Goal: Contribute content: Contribute content

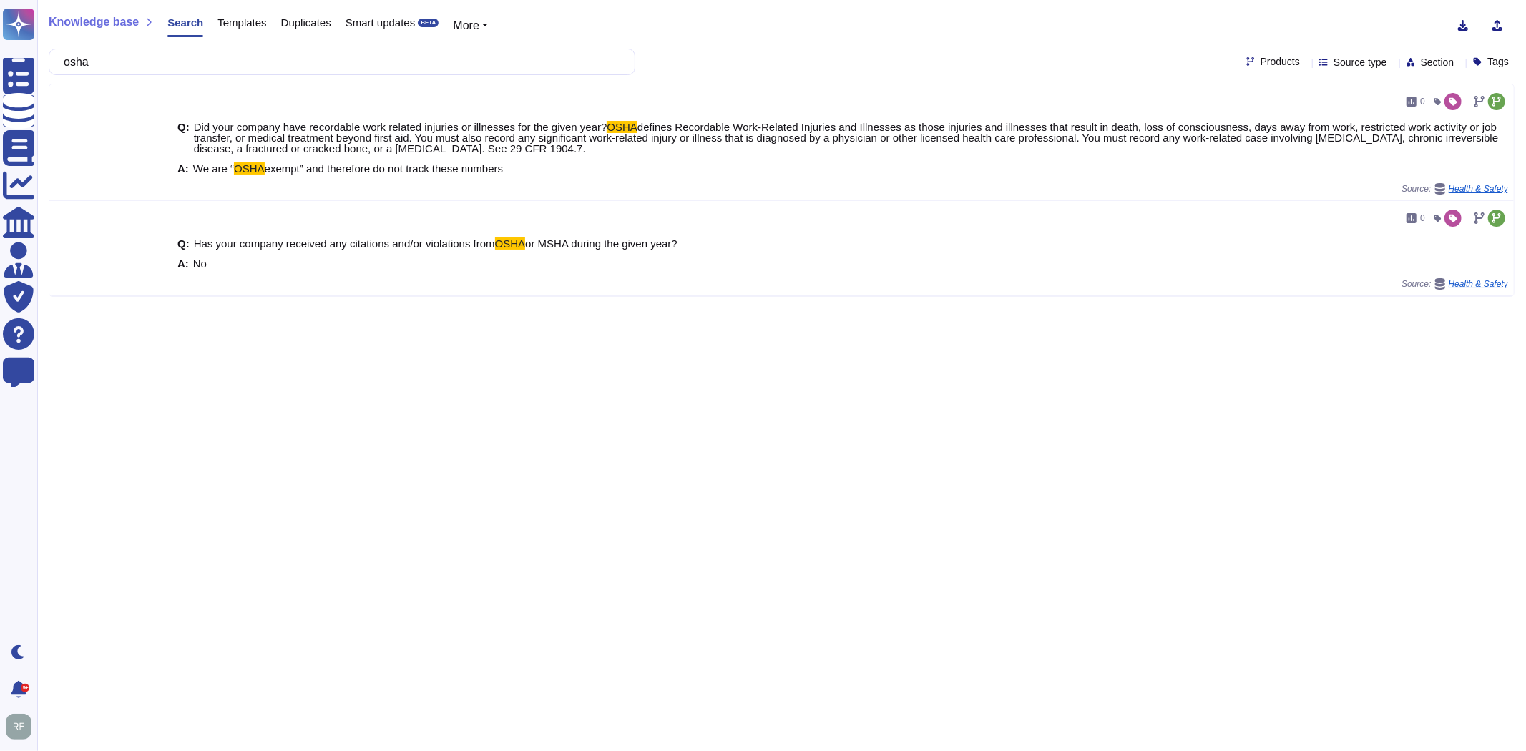
click at [129, 59] on input "osha" at bounding box center [339, 61] width 564 height 25
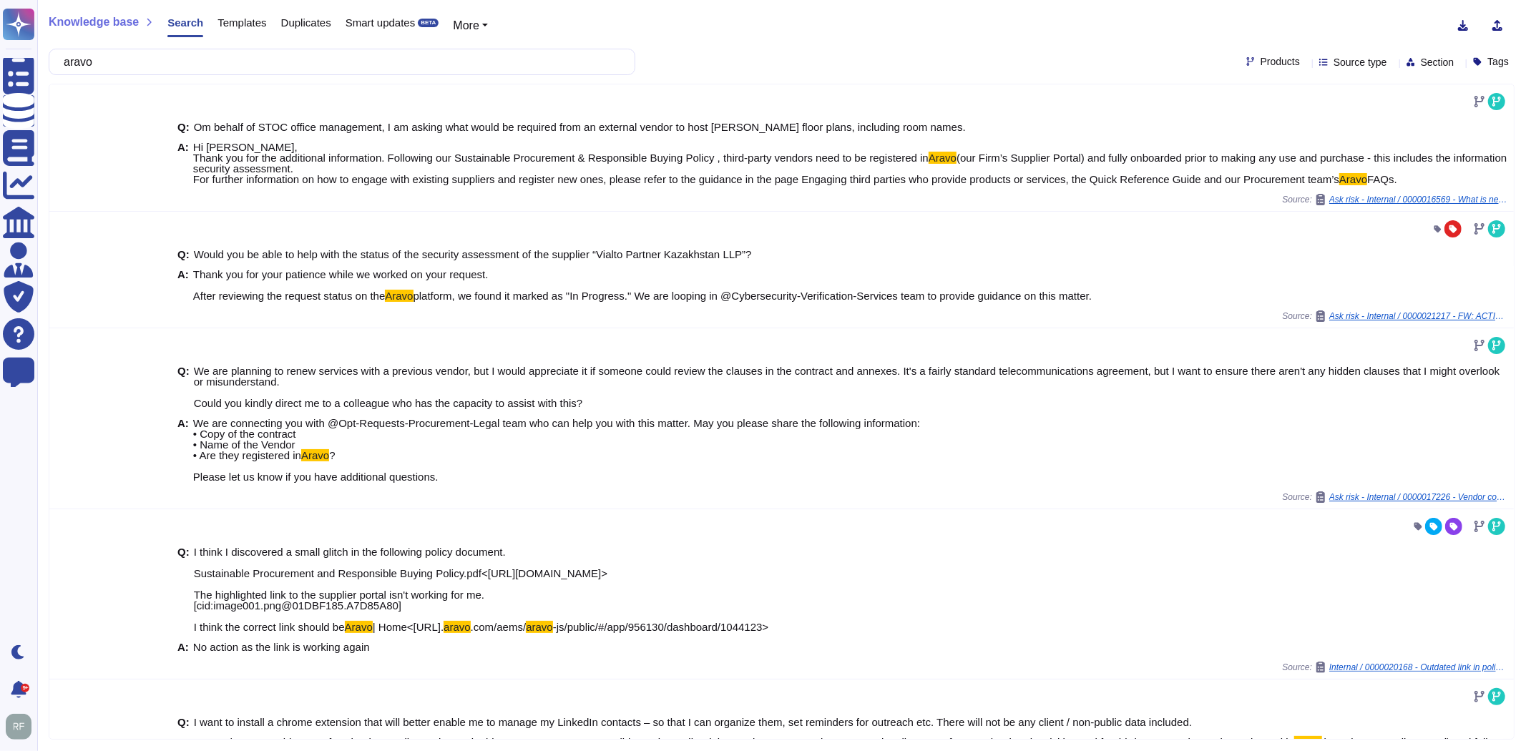
type input "aravo"
click at [1338, 70] on div "aravo Products Source type Section Tags" at bounding box center [782, 62] width 1466 height 26
click at [1338, 67] on span "Source type" at bounding box center [1360, 62] width 54 height 10
click at [1319, 205] on div "Templates" at bounding box center [1379, 204] width 150 height 32
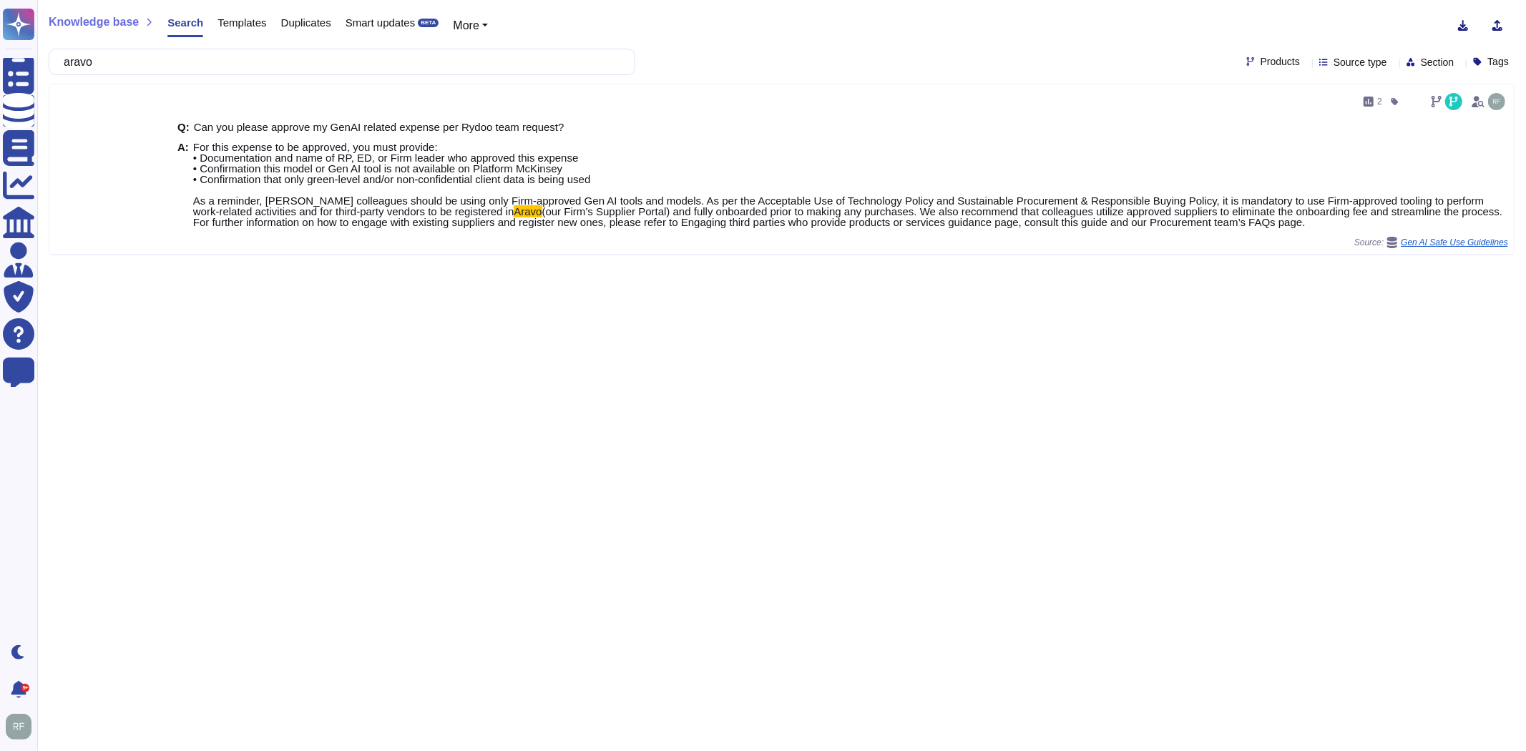
click at [471, 309] on div "Knowledge base Search Templates Duplicates Smart updates BETA More aravo Produc…" at bounding box center [781, 375] width 1489 height 751
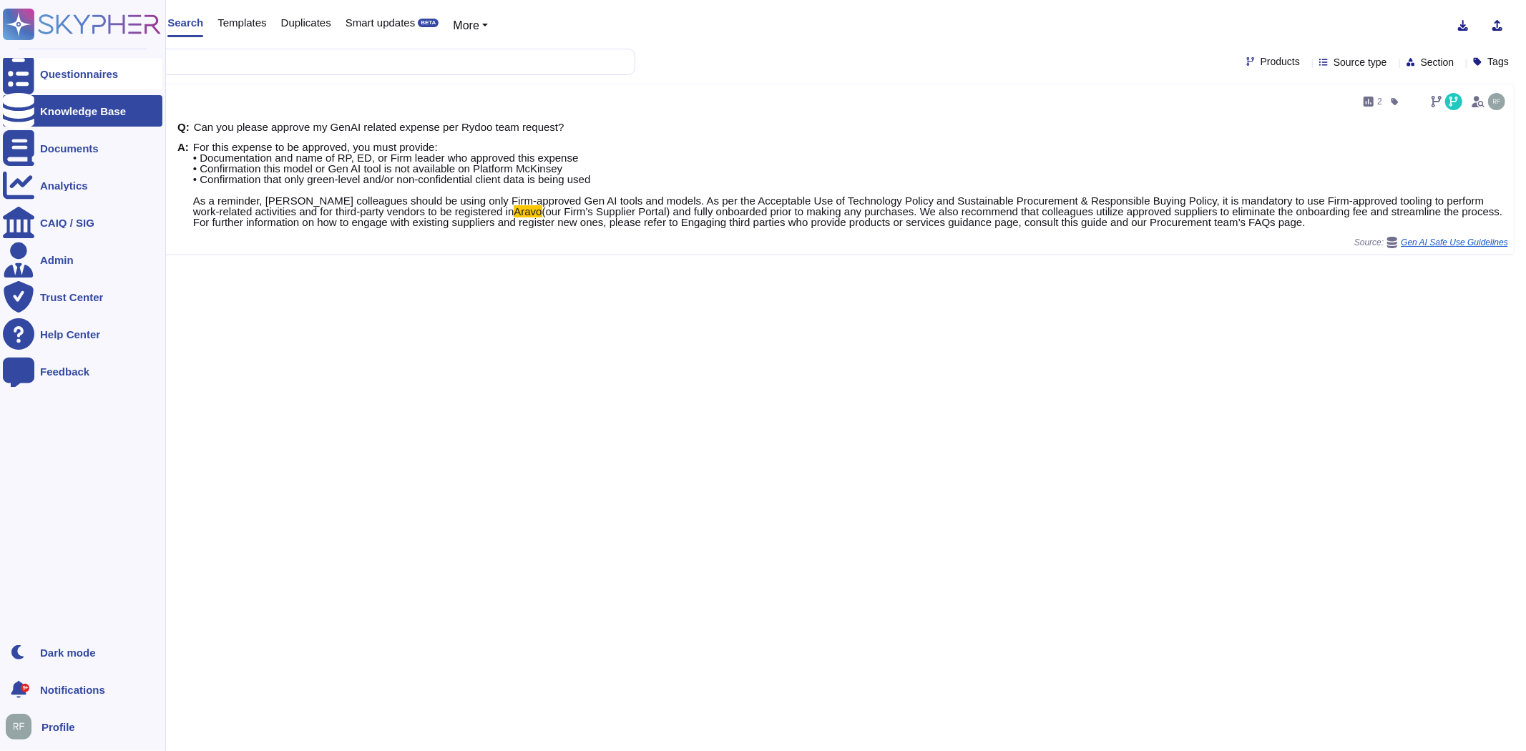
click at [20, 72] on icon at bounding box center [18, 74] width 31 height 42
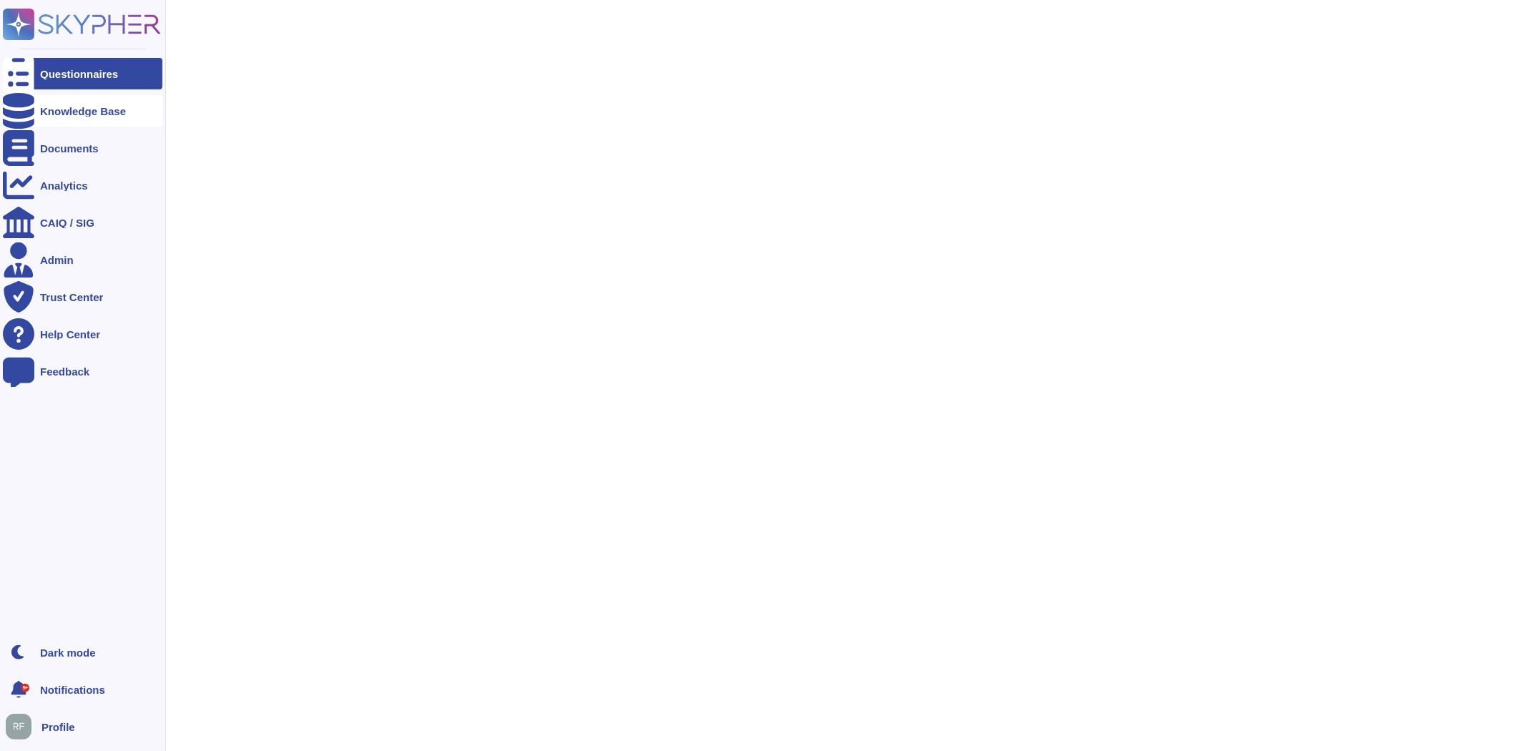
click at [83, 124] on div "Knowledge Base" at bounding box center [83, 110] width 160 height 31
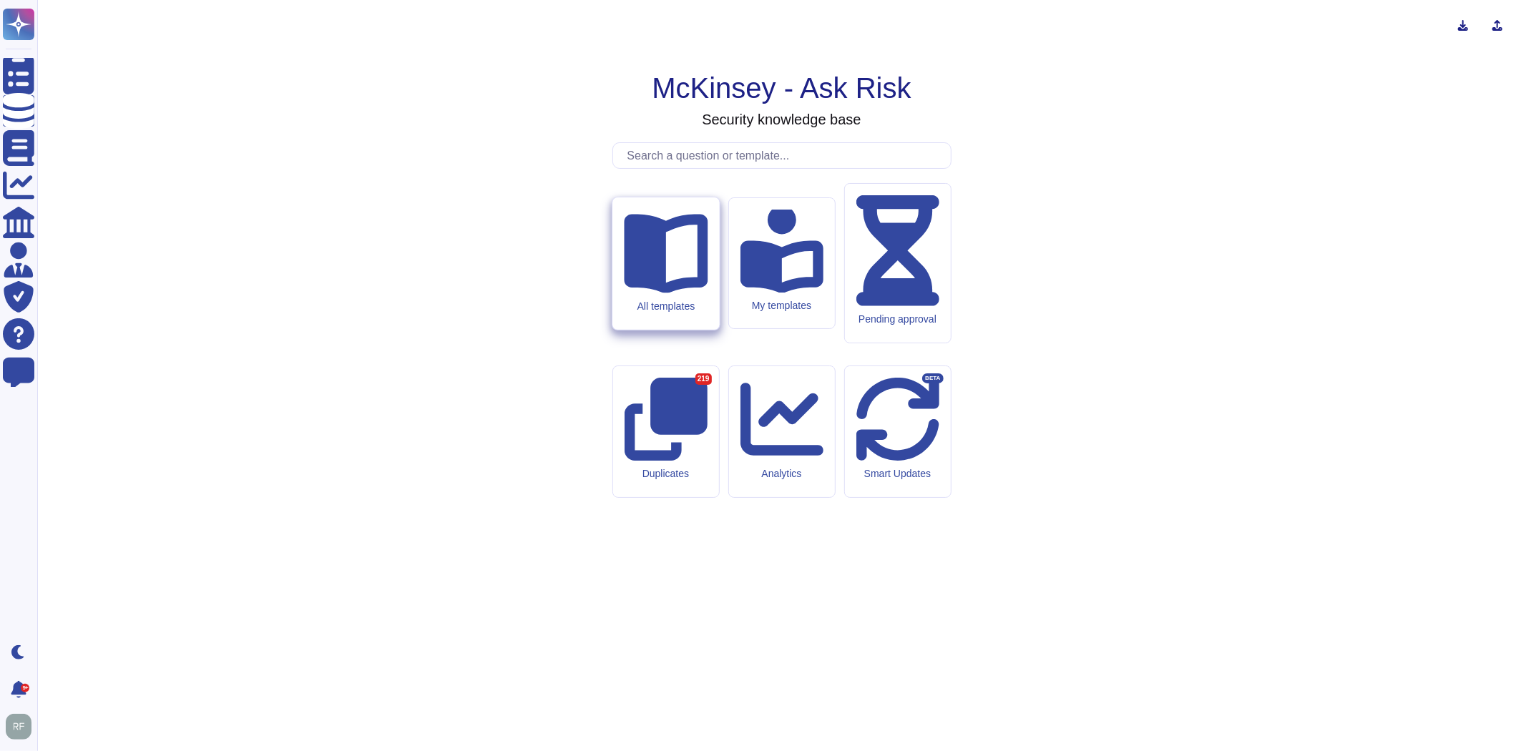
click at [660, 312] on div "All templates" at bounding box center [666, 306] width 84 height 12
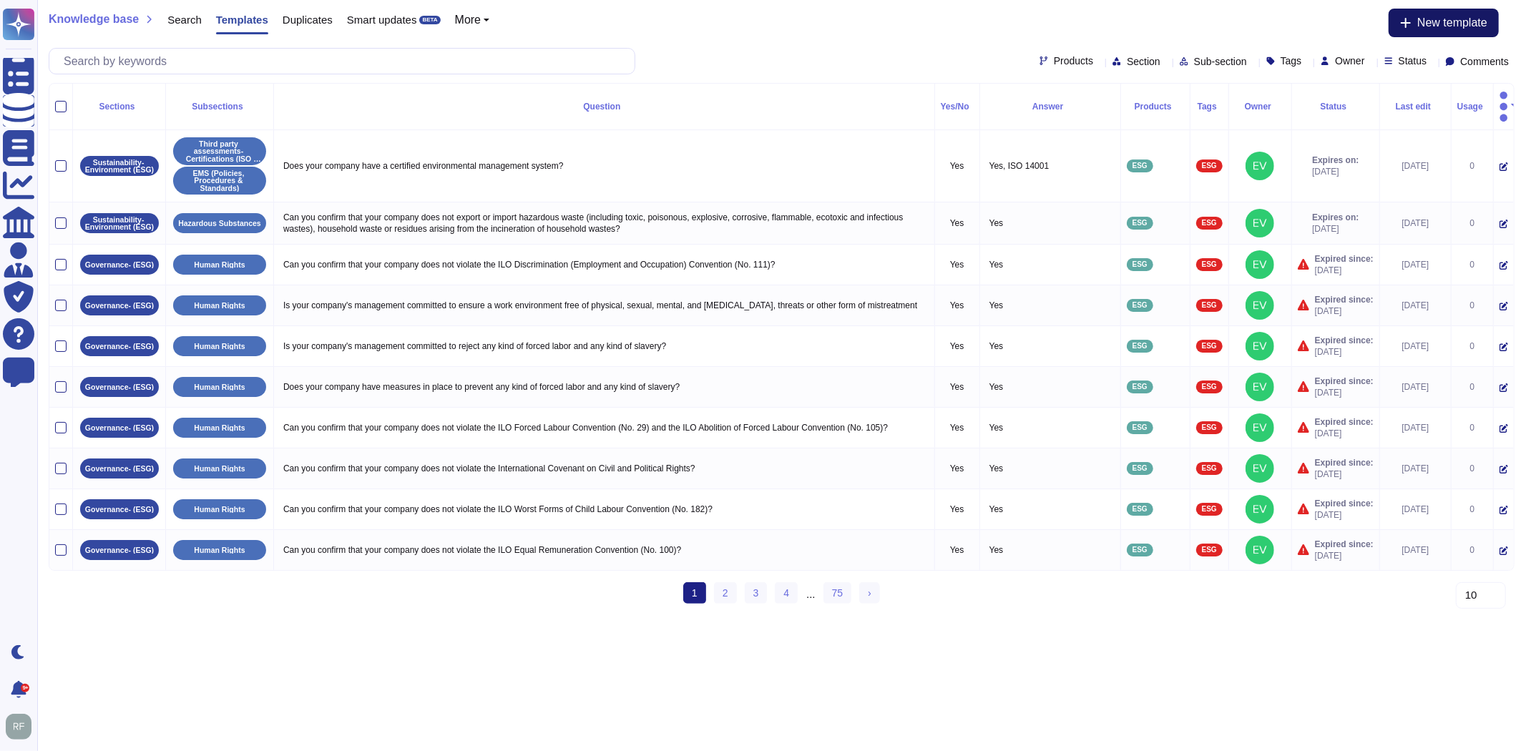
click at [1428, 27] on span "New template" at bounding box center [1452, 22] width 70 height 11
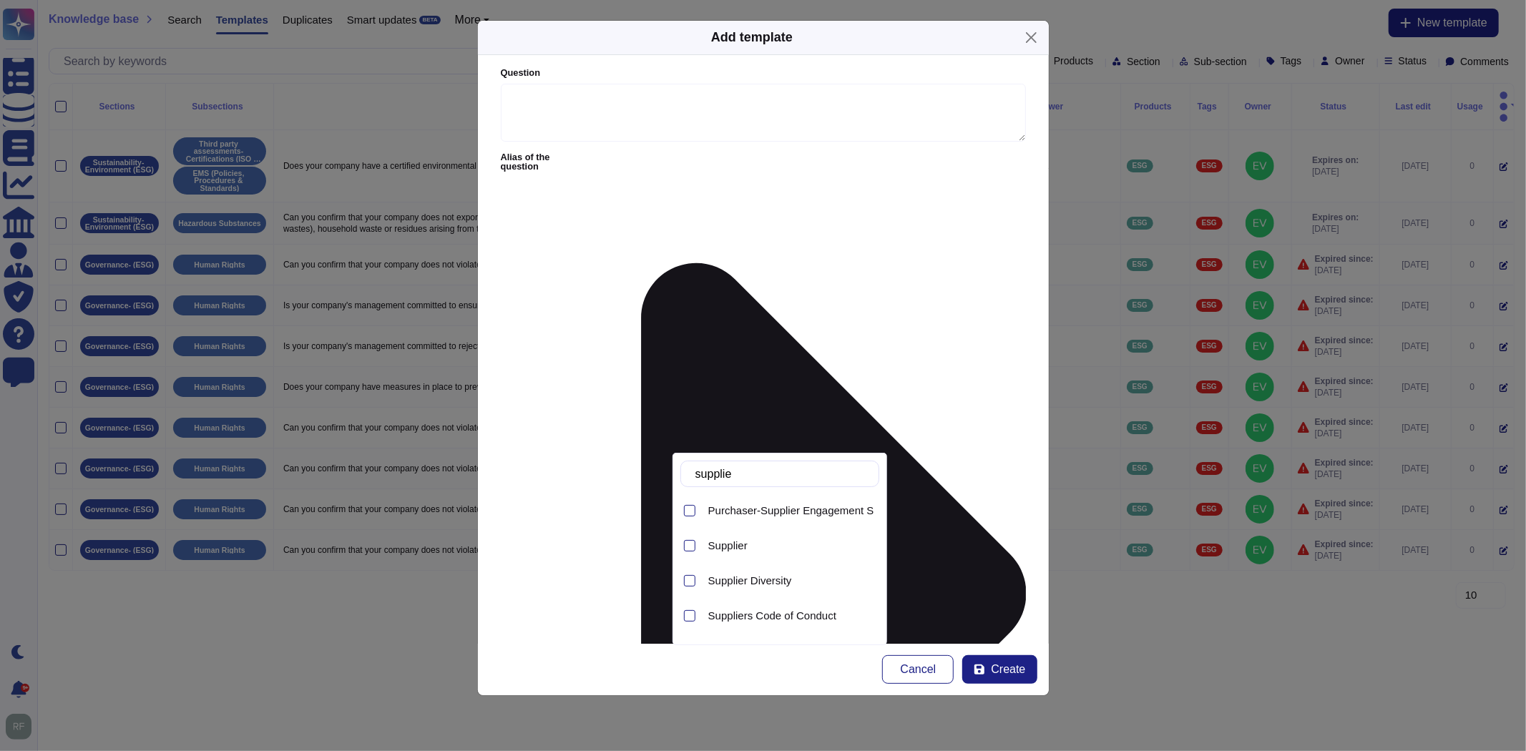
type input "supplier"
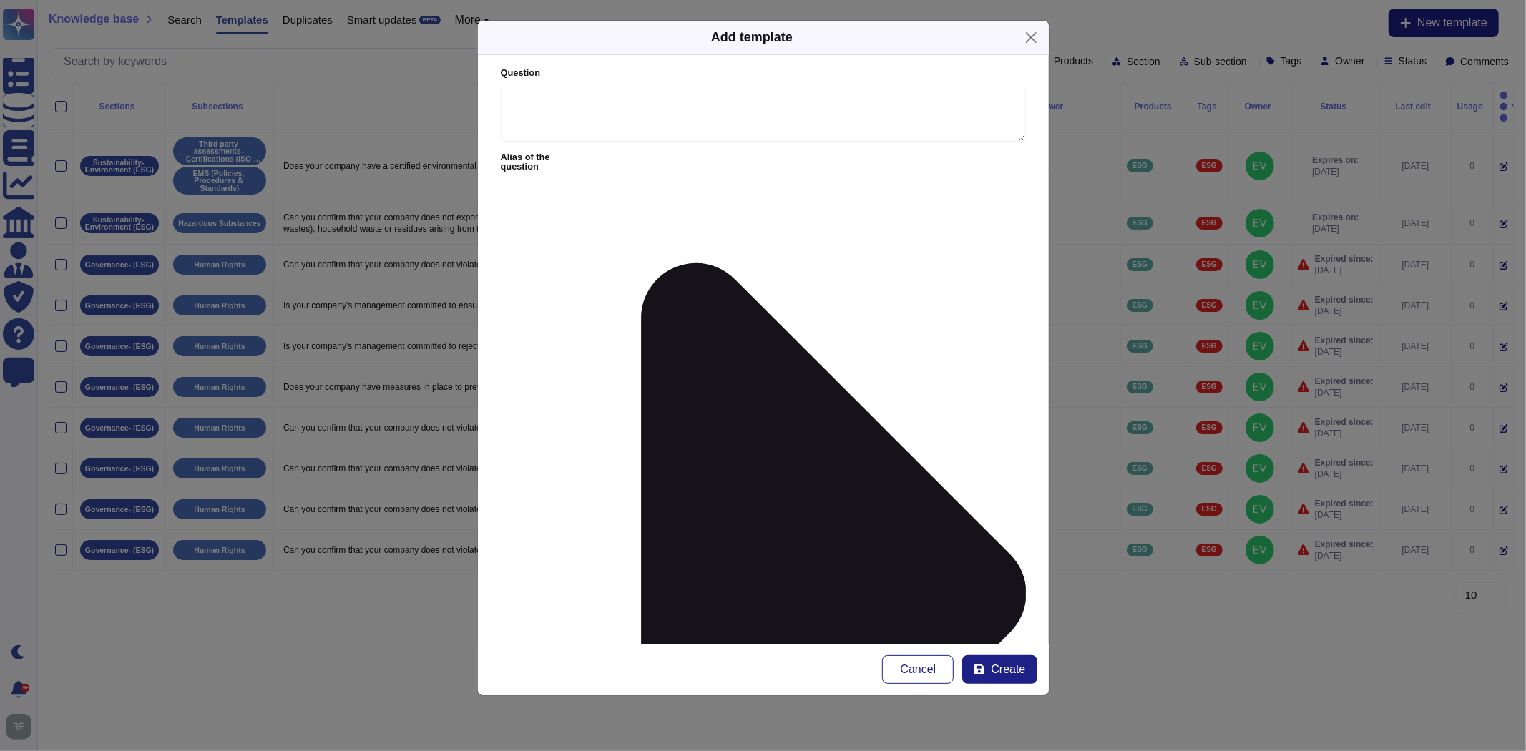
drag, startPoint x: 887, startPoint y: 373, endPoint x: 895, endPoint y: 381, distance: 11.1
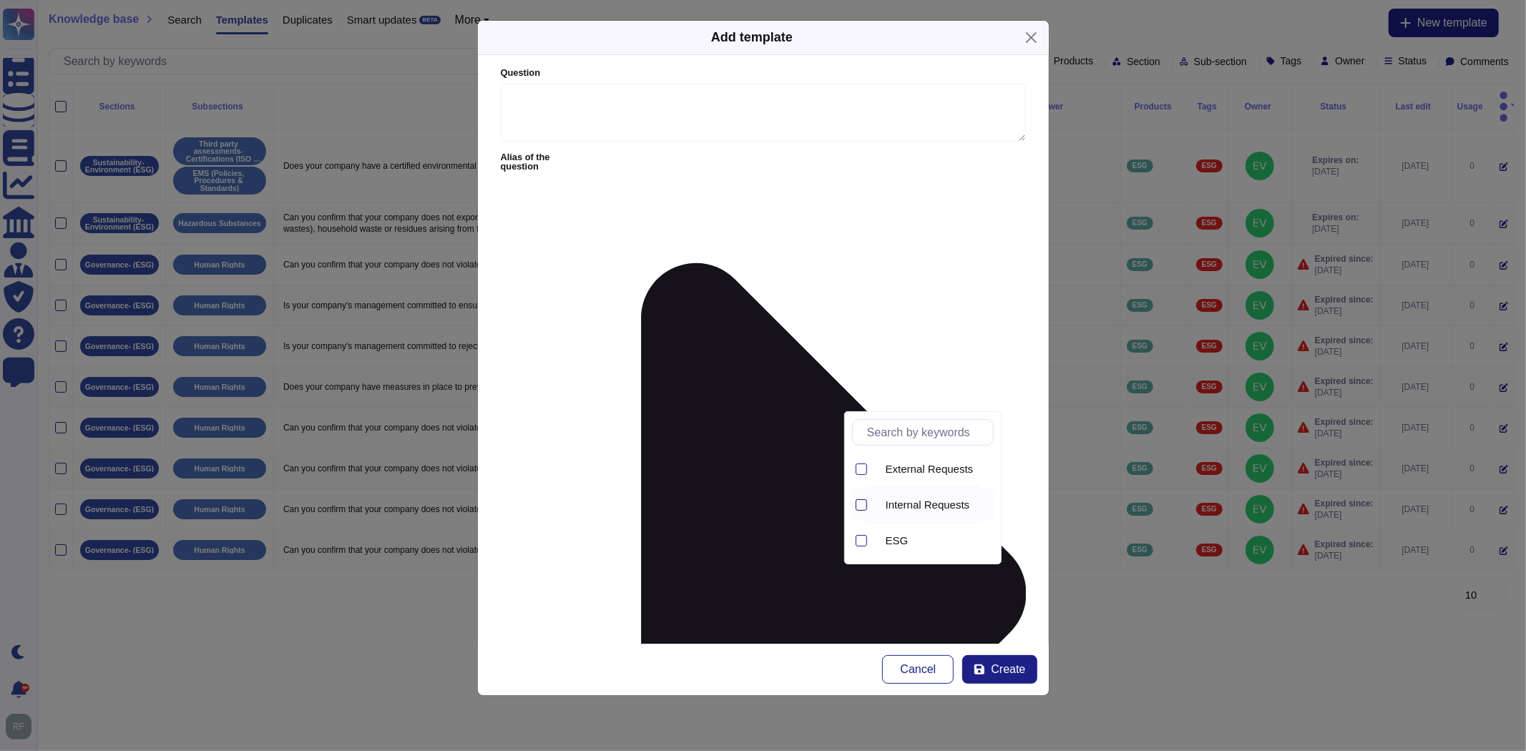
click at [860, 506] on div at bounding box center [860, 504] width 11 height 11
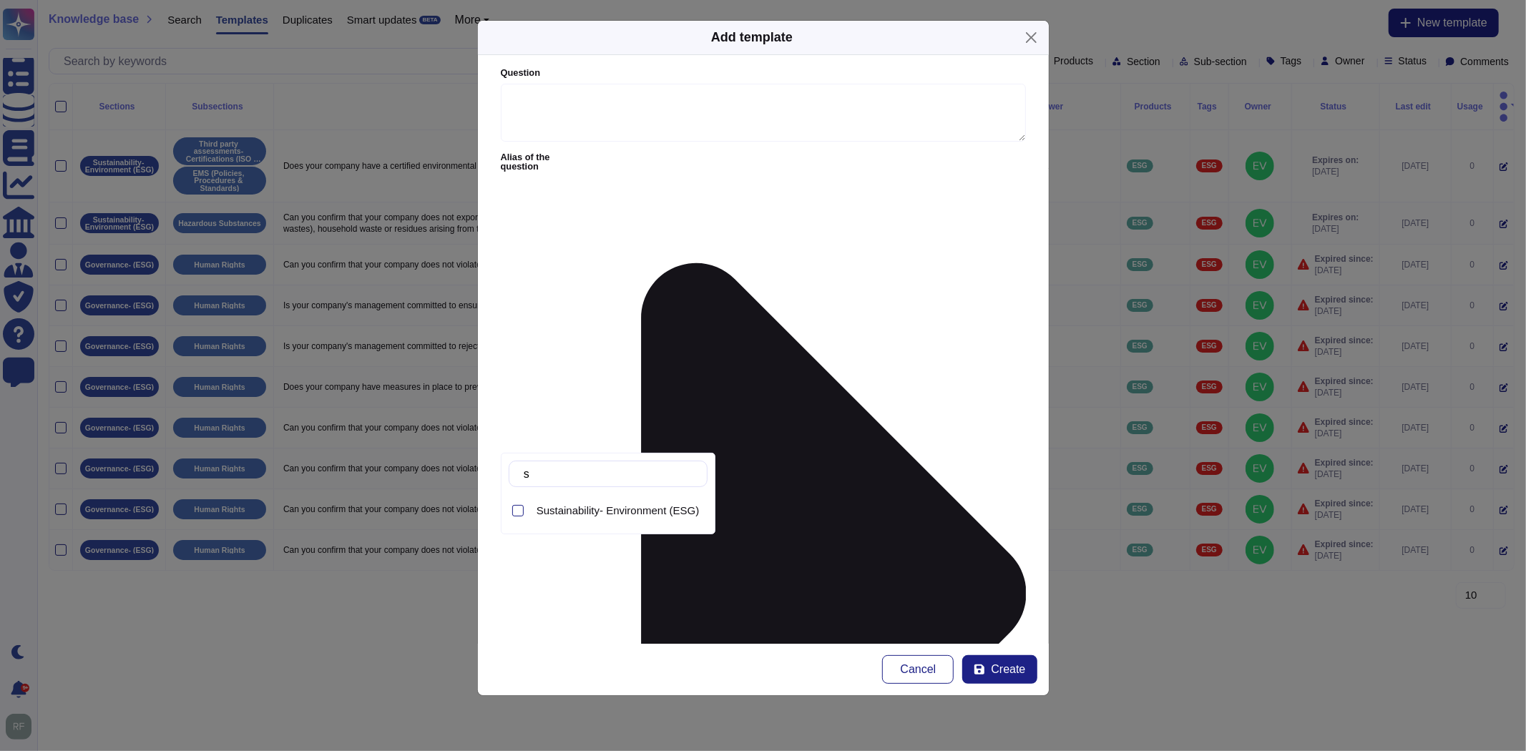
scroll to position [0, 0]
type input "s"
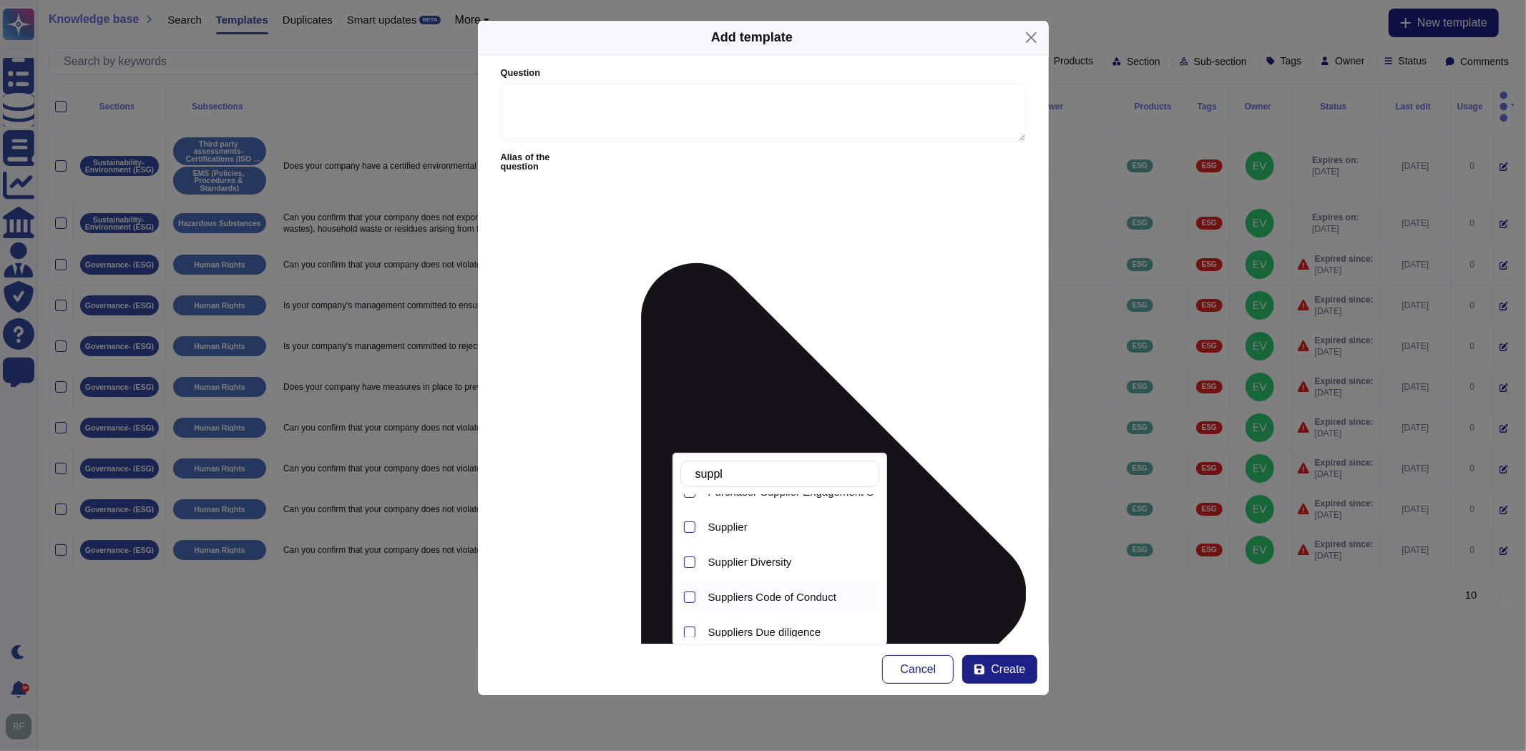
scroll to position [29, 0]
click at [737, 474] on input "suppl" at bounding box center [783, 473] width 190 height 25
click at [748, 481] on input "suppl" at bounding box center [783, 473] width 190 height 25
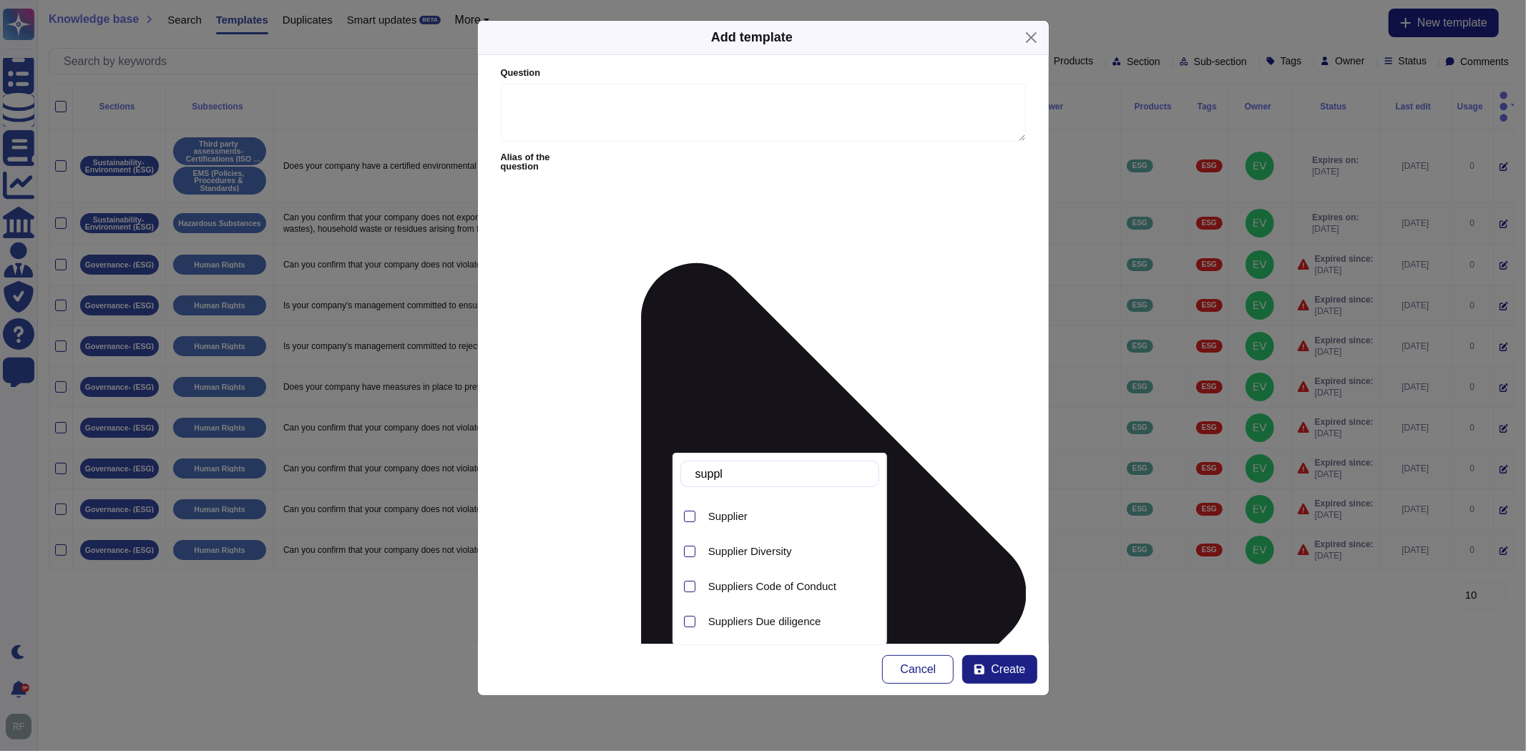
click at [748, 481] on input "suppl" at bounding box center [783, 473] width 190 height 25
click at [705, 472] on input "suppl" at bounding box center [783, 473] width 190 height 25
click at [708, 472] on input "suppl" at bounding box center [783, 473] width 190 height 25
click at [709, 472] on input "suppl" at bounding box center [783, 473] width 190 height 25
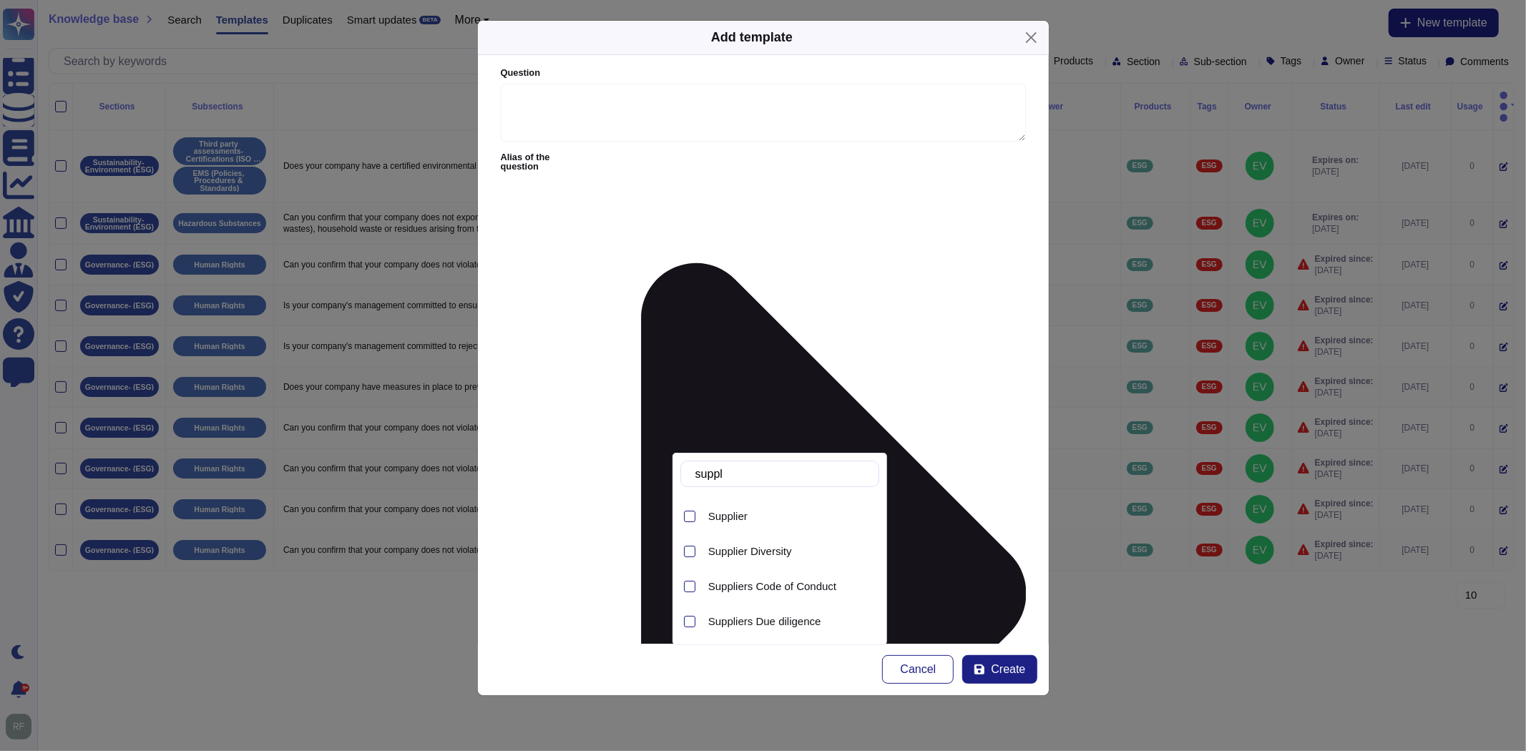
click at [725, 480] on input "suppl" at bounding box center [783, 473] width 190 height 25
type input "s"
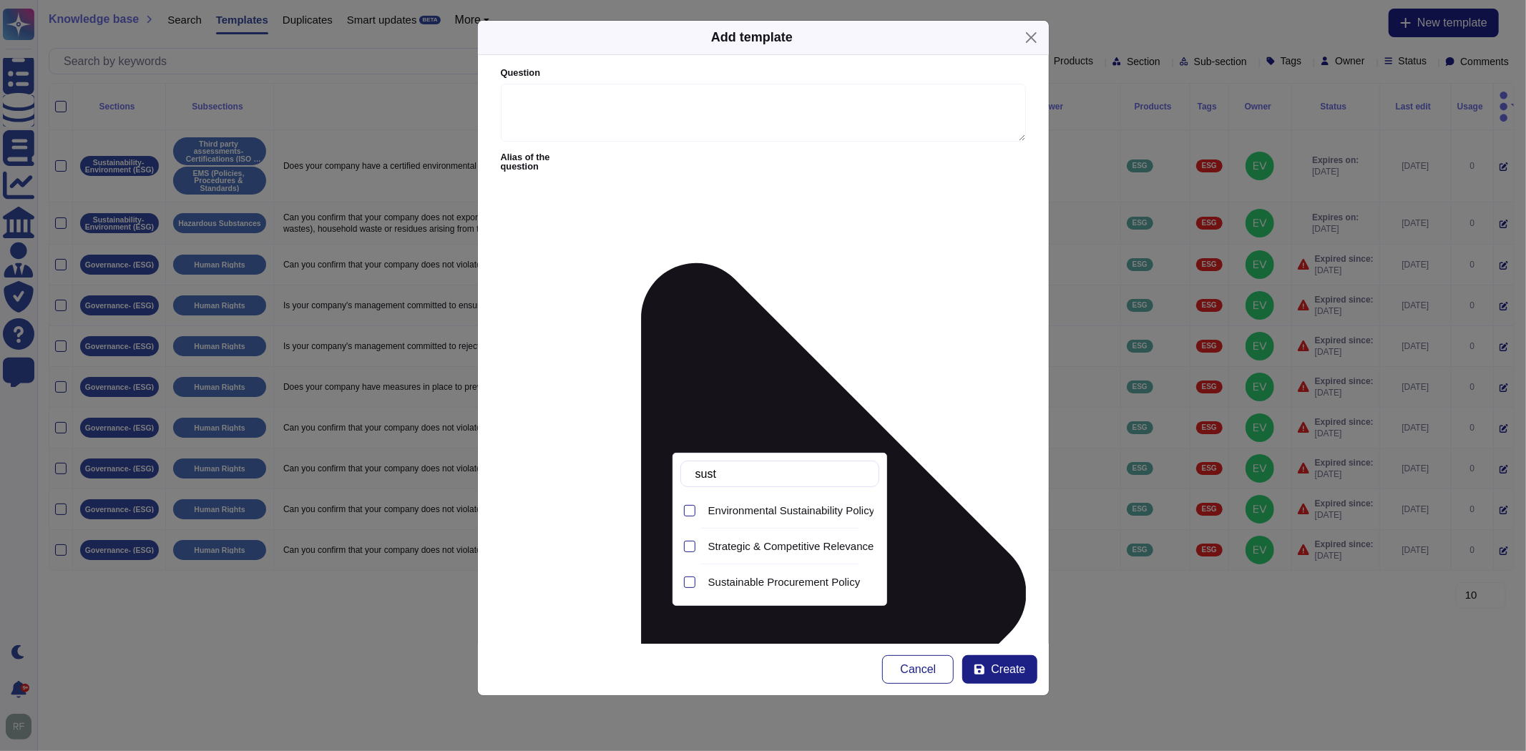
type input "sustai"
click at [757, 581] on span "Sustainable Procurement Policy" at bounding box center [784, 582] width 152 height 13
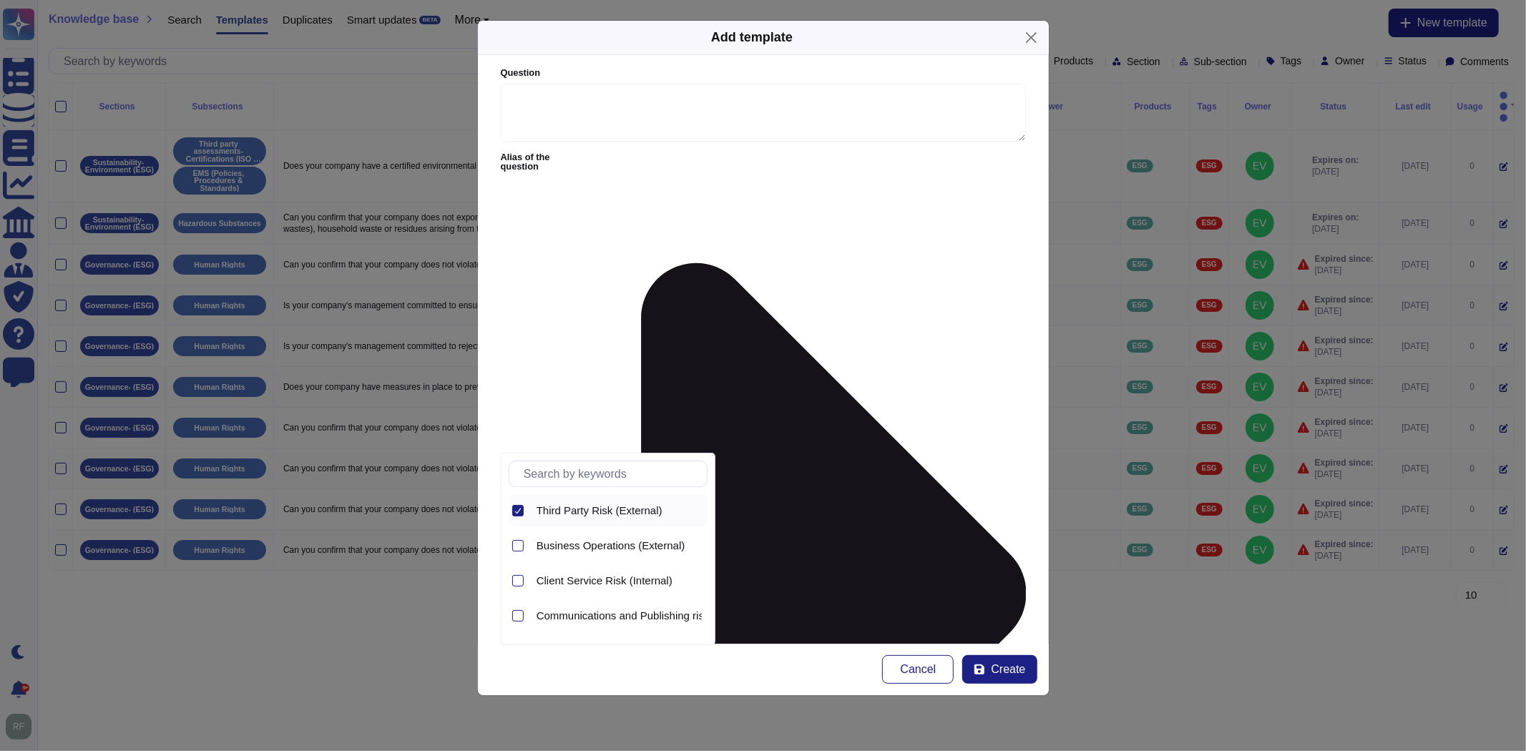
click at [519, 507] on icon at bounding box center [517, 510] width 7 height 7
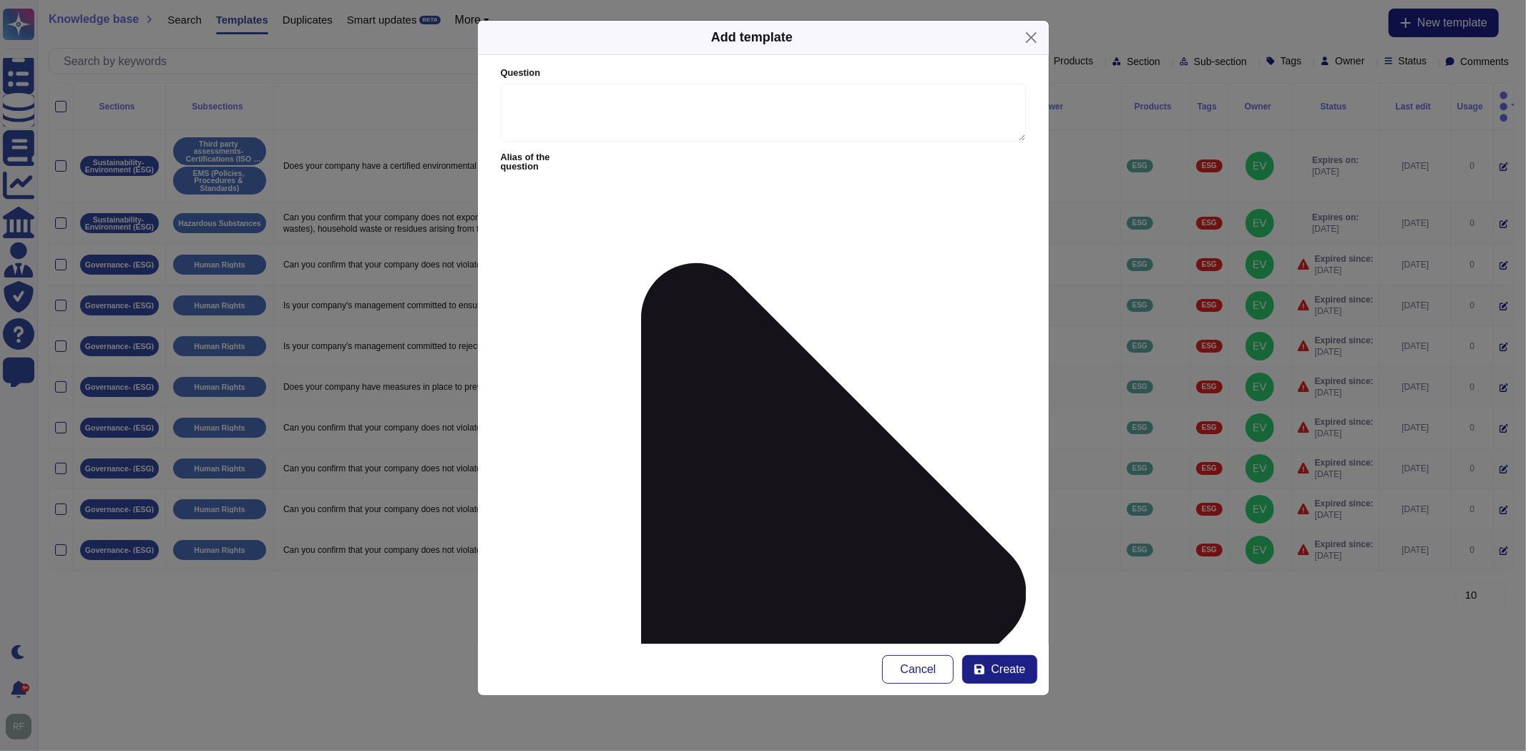
drag, startPoint x: 919, startPoint y: 675, endPoint x: 97, endPoint y: 348, distance: 884.5
click at [916, 675] on span "Cancel" at bounding box center [919, 669] width 36 height 11
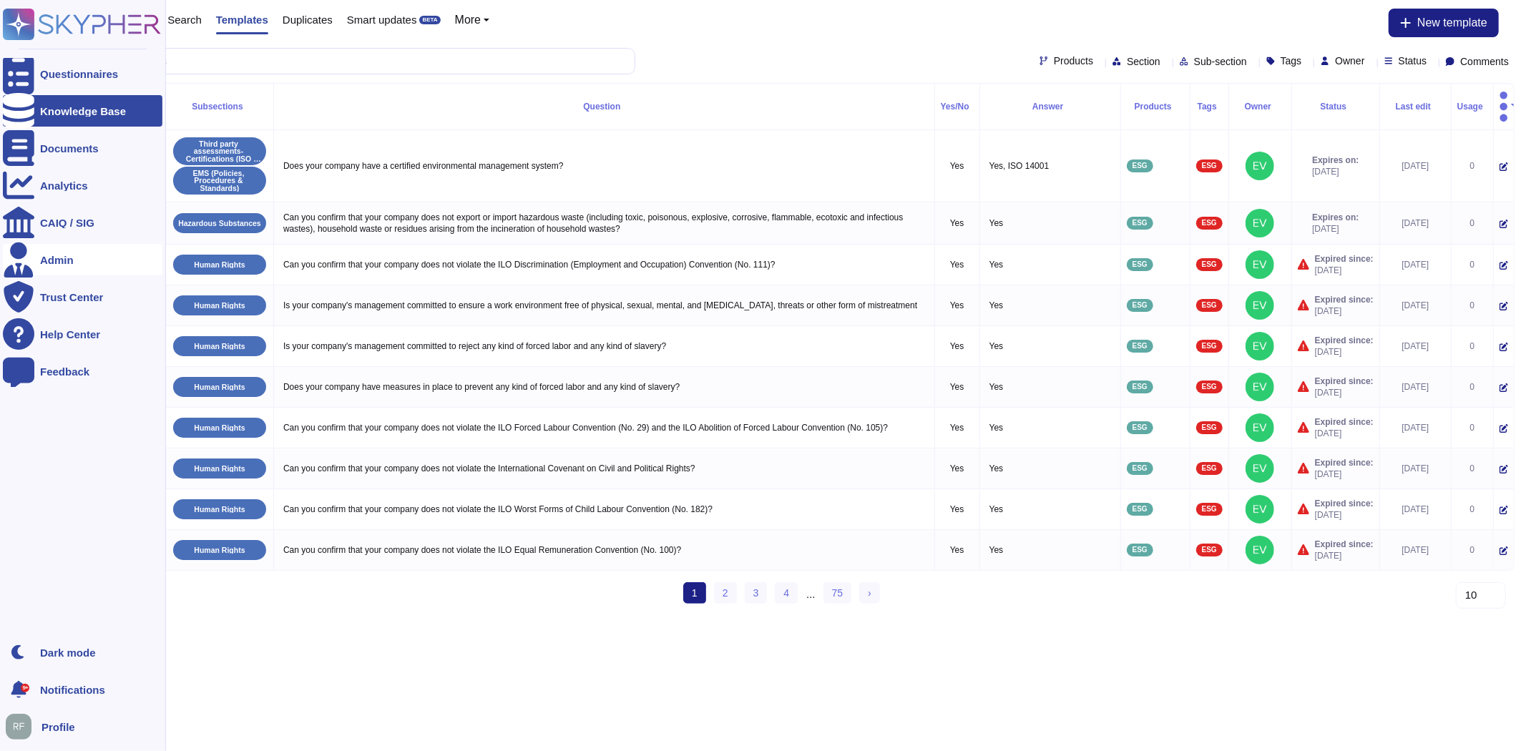
click at [44, 258] on div "Admin" at bounding box center [57, 260] width 34 height 11
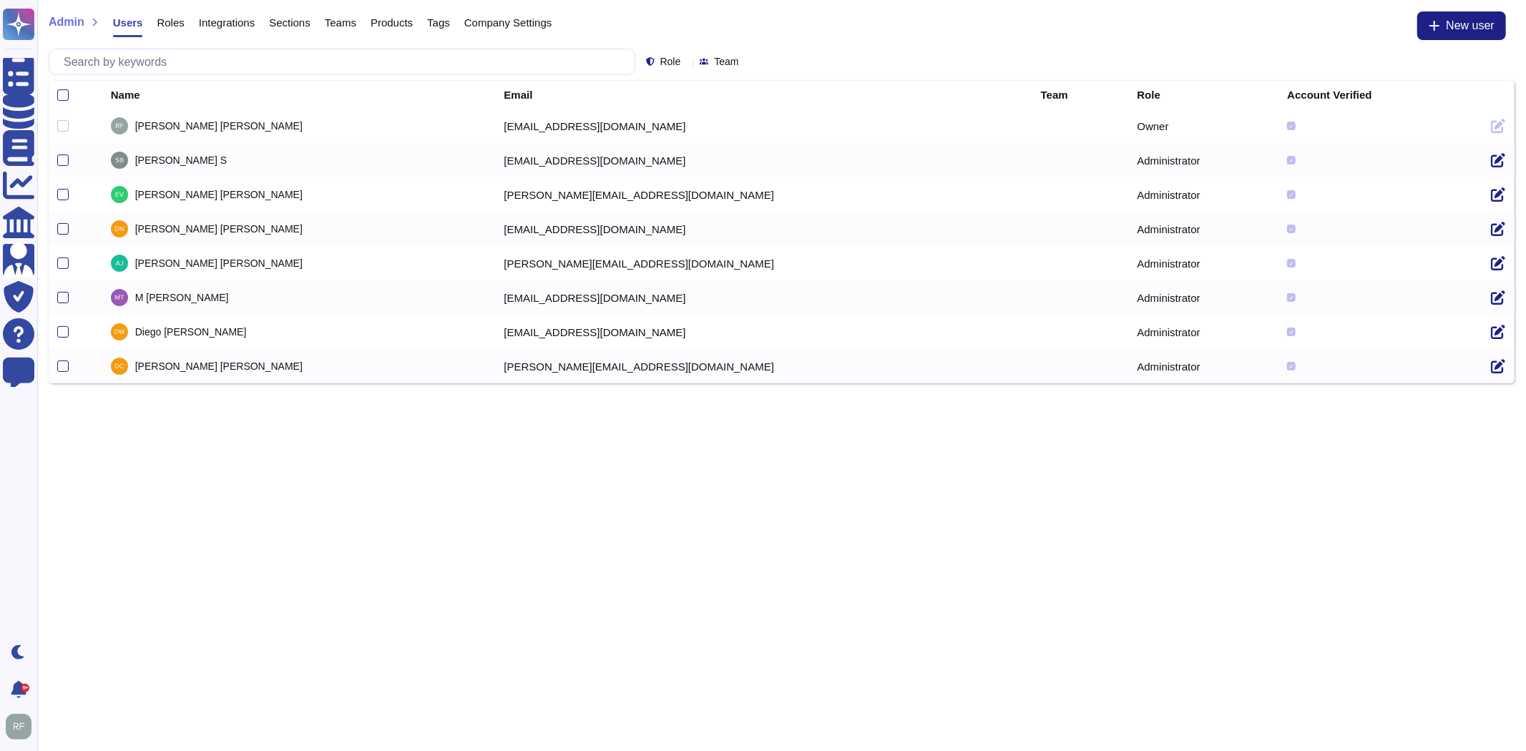
click at [283, 30] on div "Sections" at bounding box center [283, 25] width 56 height 29
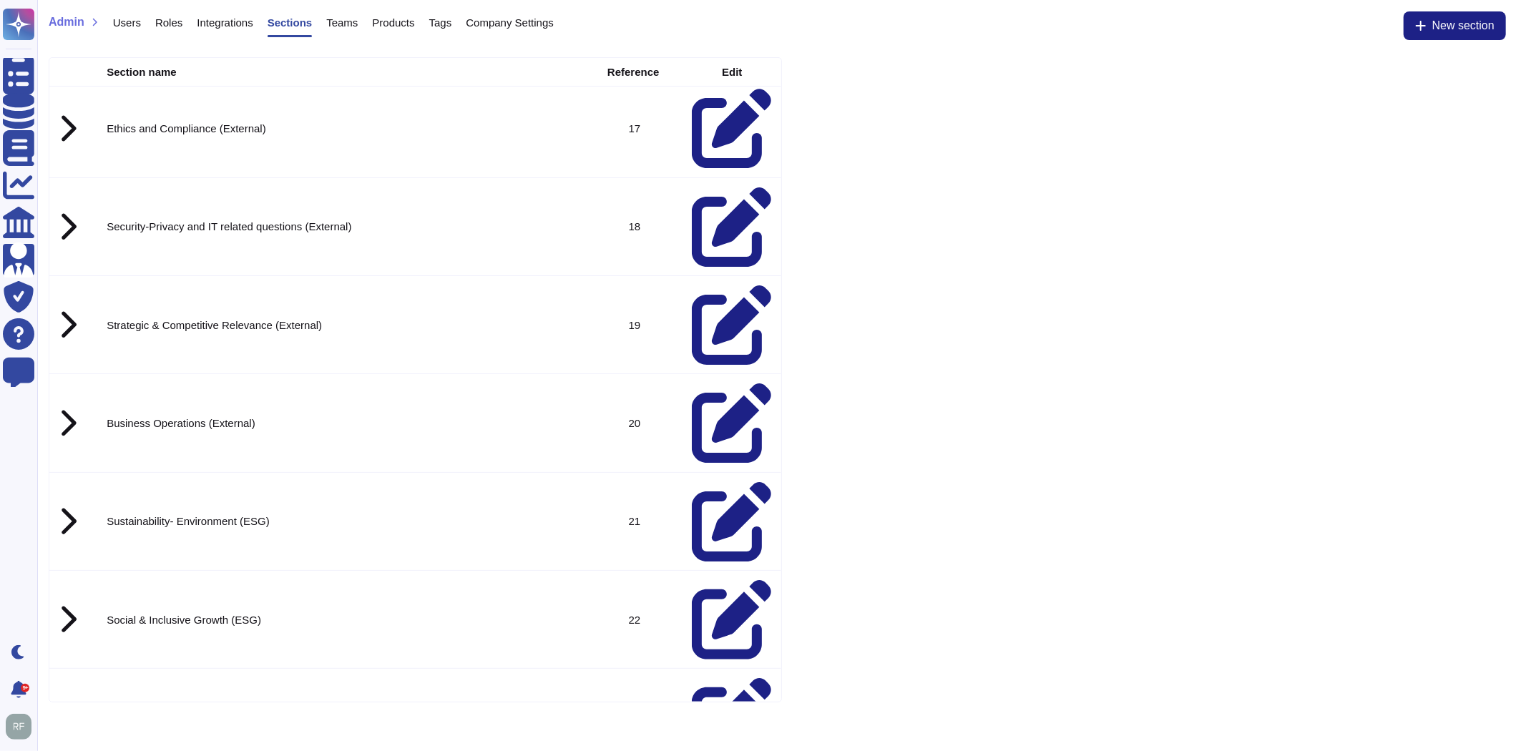
scroll to position [695, 0]
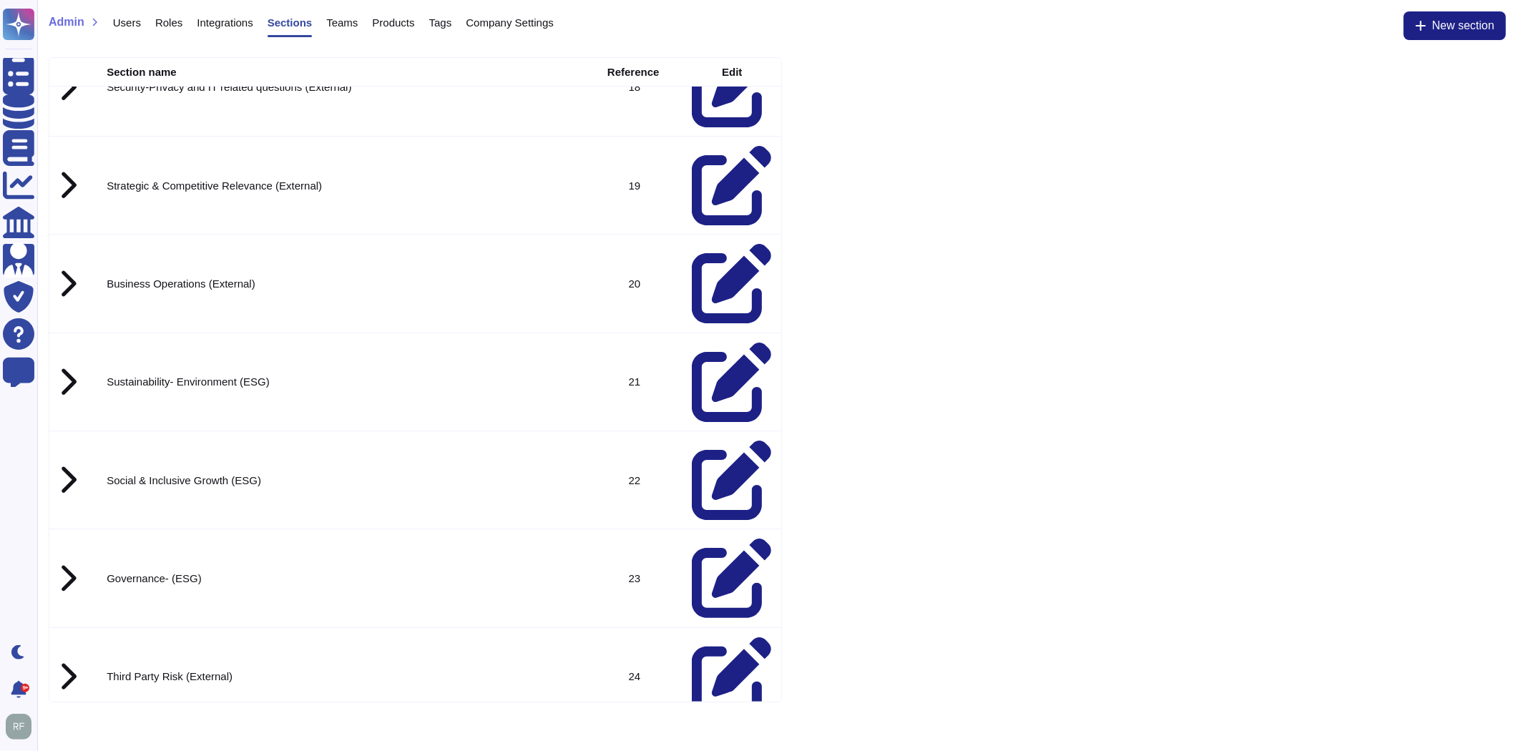
scroll to position [810, 0]
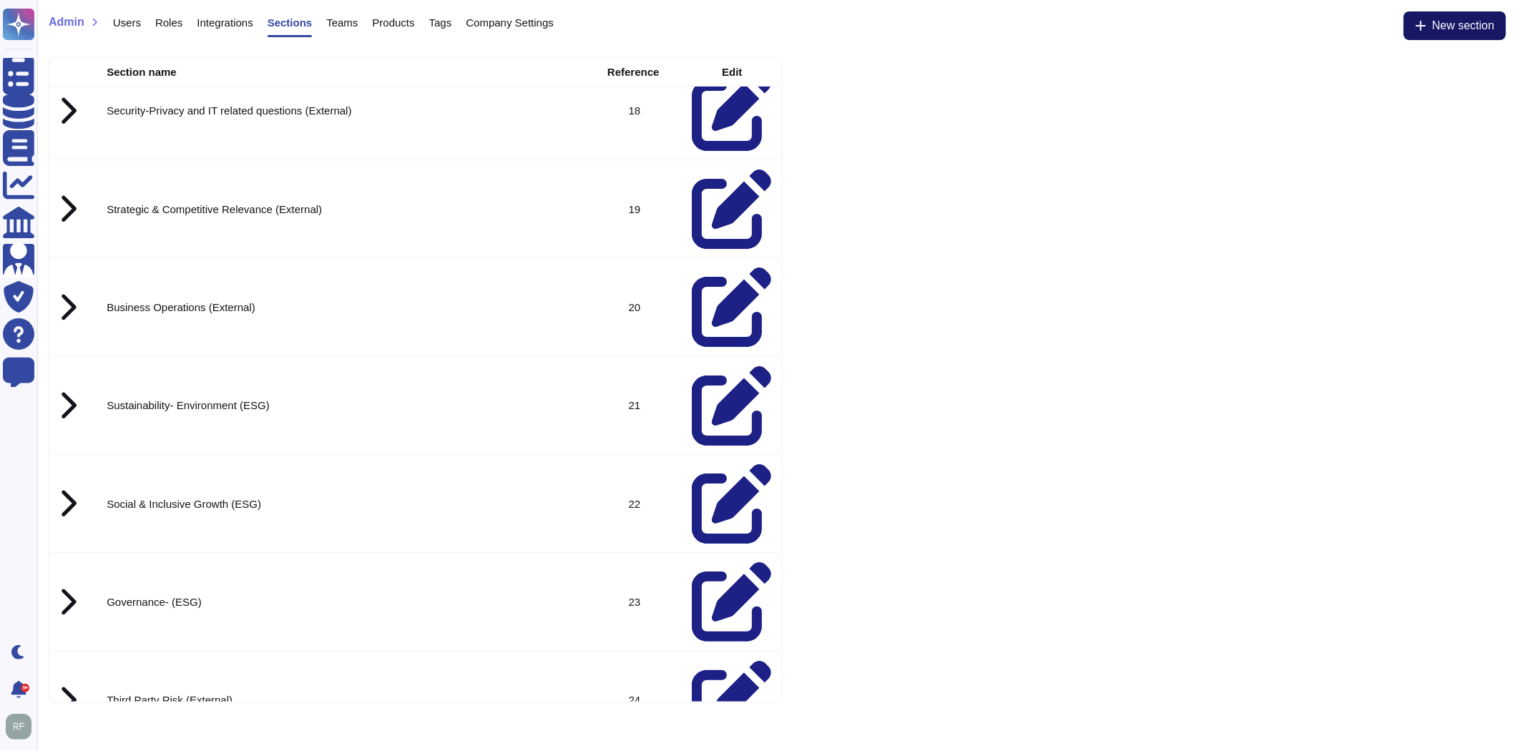
click at [1428, 17] on button "New section" at bounding box center [1454, 25] width 102 height 29
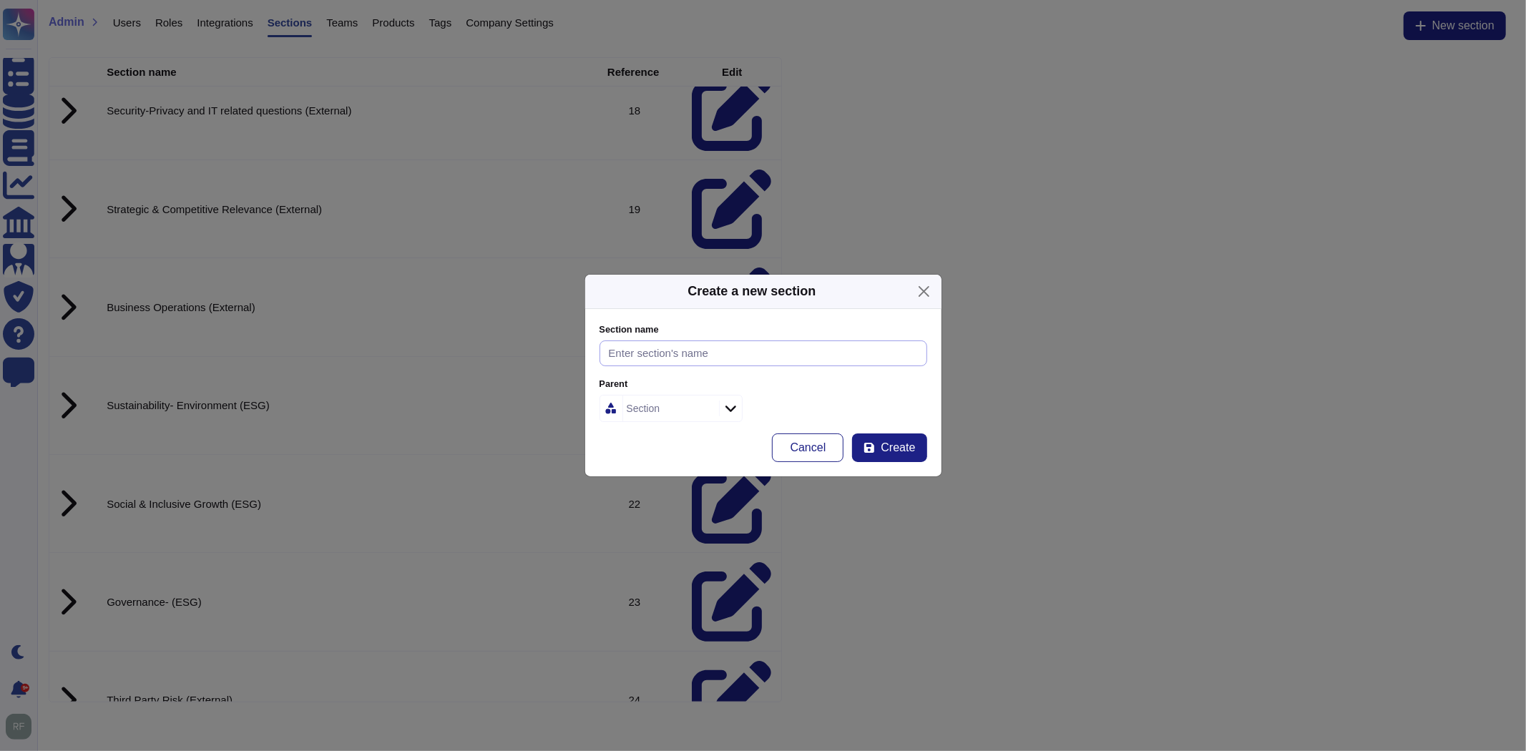
drag, startPoint x: 657, startPoint y: 361, endPoint x: 647, endPoint y: 398, distance: 39.0
click at [657, 362] on input "Section name" at bounding box center [763, 353] width 328 height 26
click at [647, 416] on div "Section" at bounding box center [669, 409] width 92 height 26
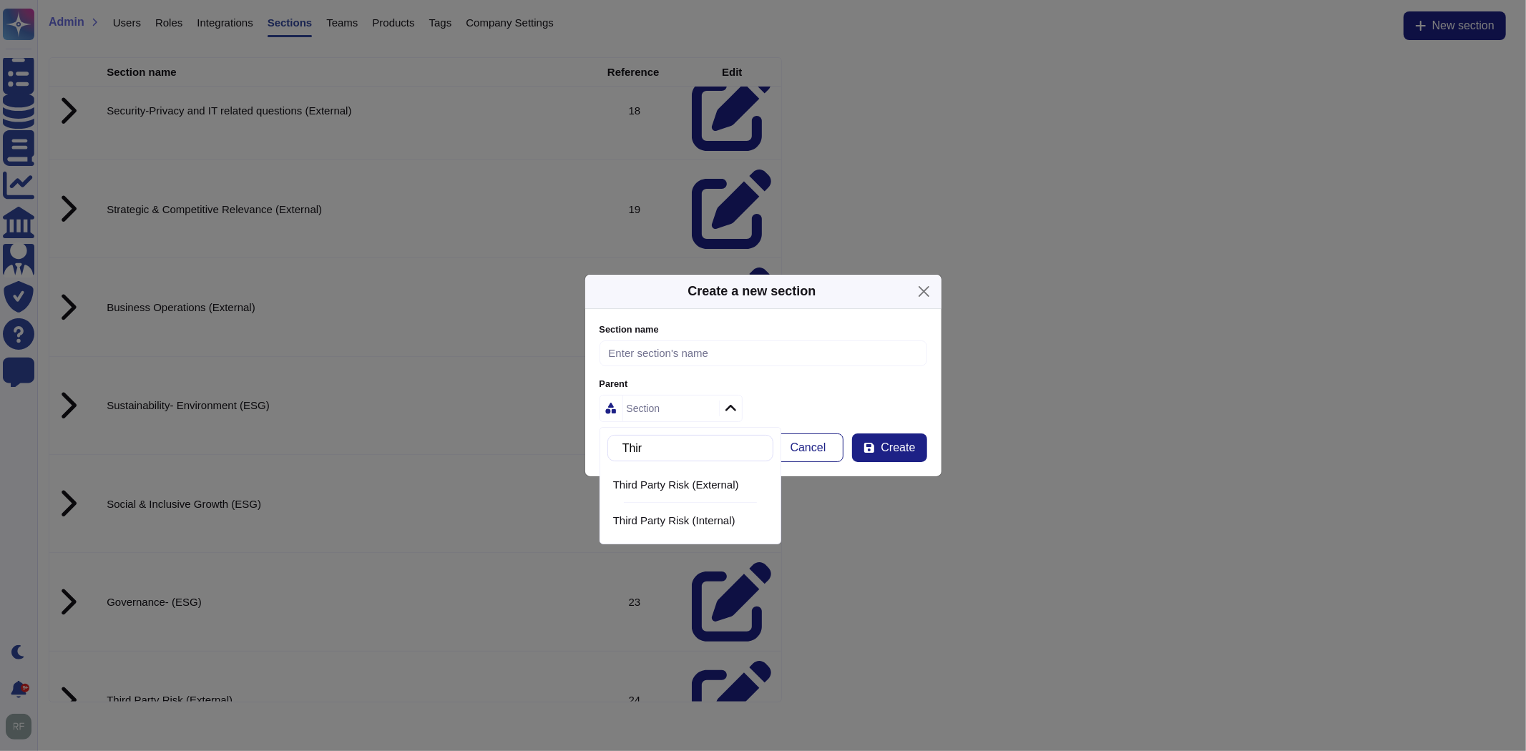
type input "Third"
click at [669, 520] on span "Third Party Risk (Internal)" at bounding box center [674, 520] width 122 height 13
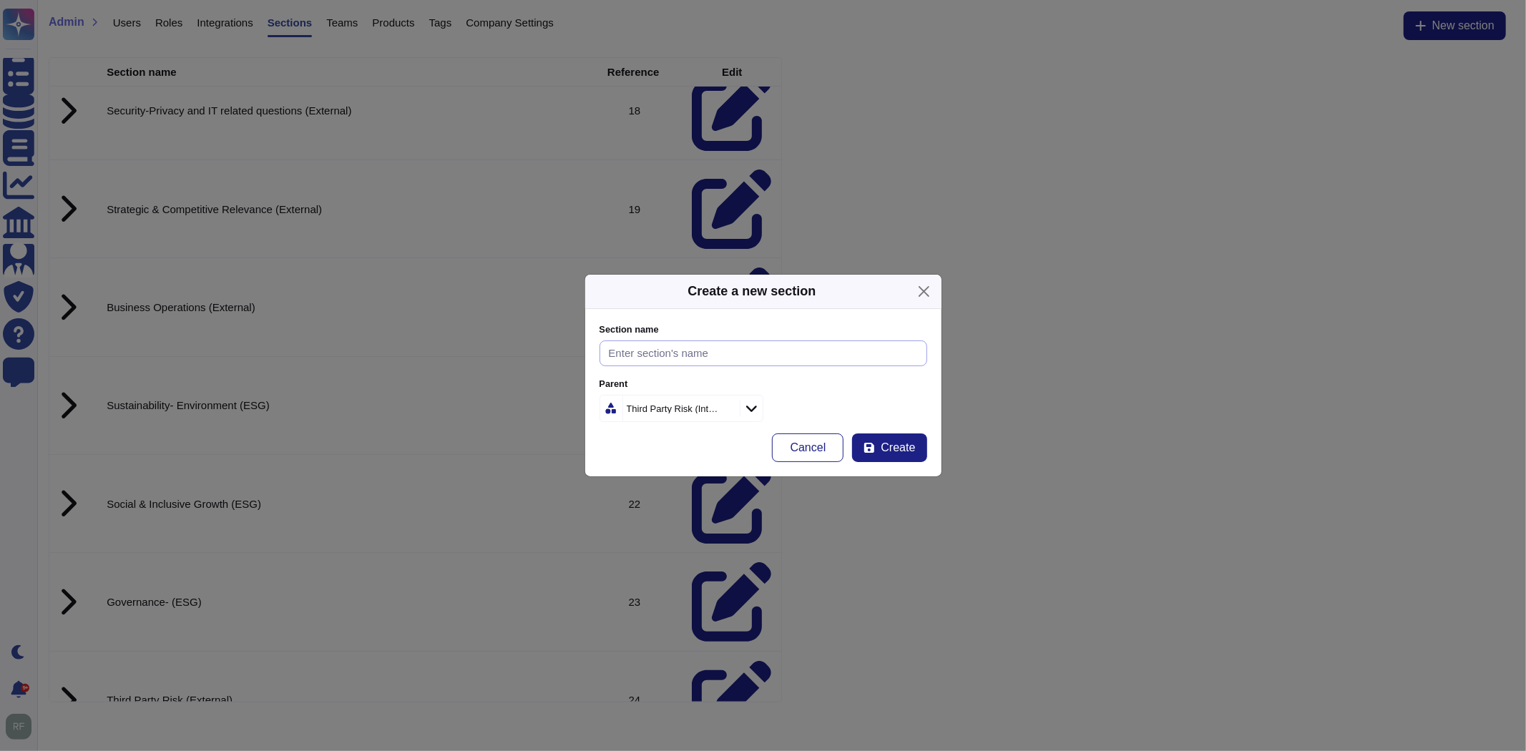
click at [654, 358] on input "Section name" at bounding box center [763, 353] width 328 height 26
type input "Sustainable Procurement and Responsible Buying Policy"
click at [873, 446] on icon "submit" at bounding box center [869, 448] width 10 height 10
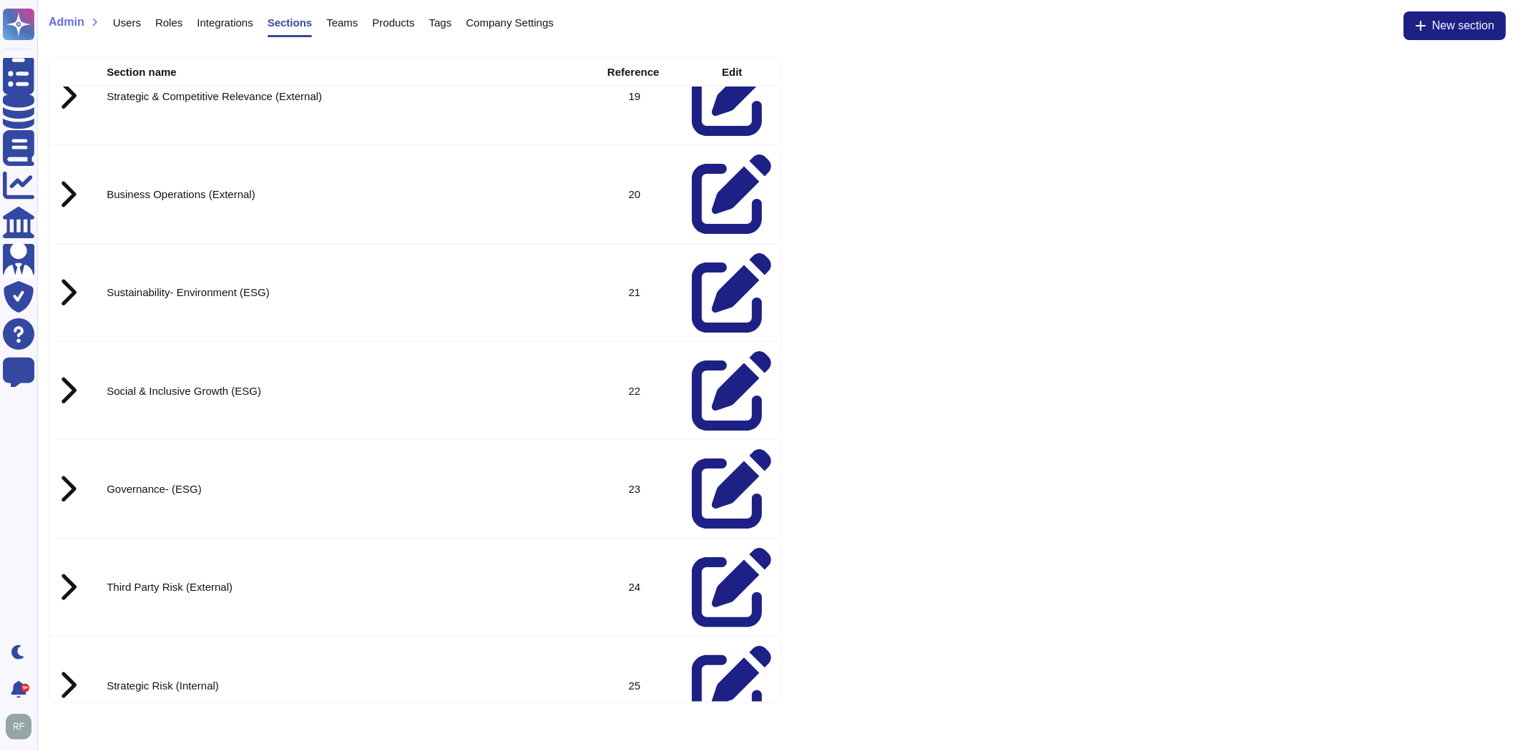
scroll to position [1099, 0]
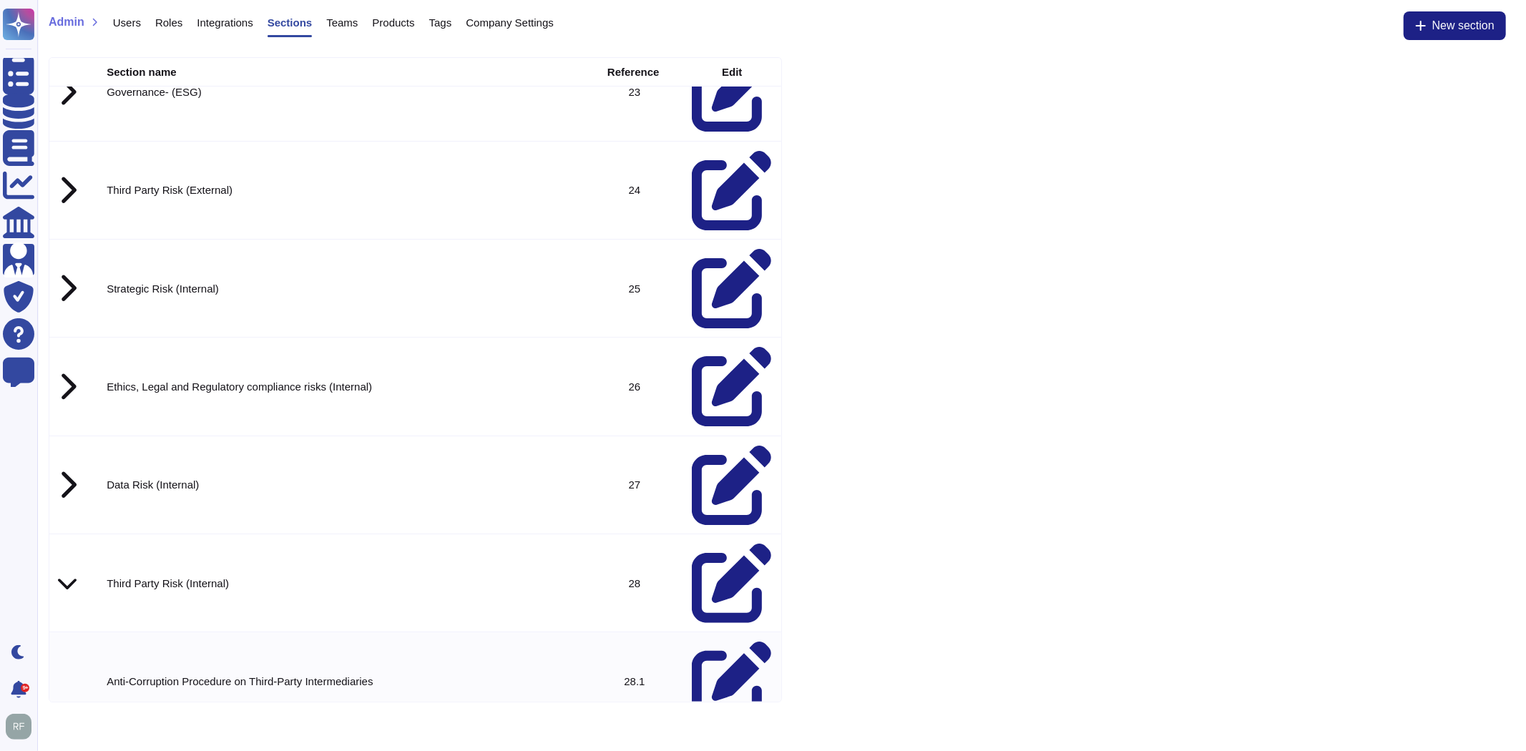
scroll to position [1242, 0]
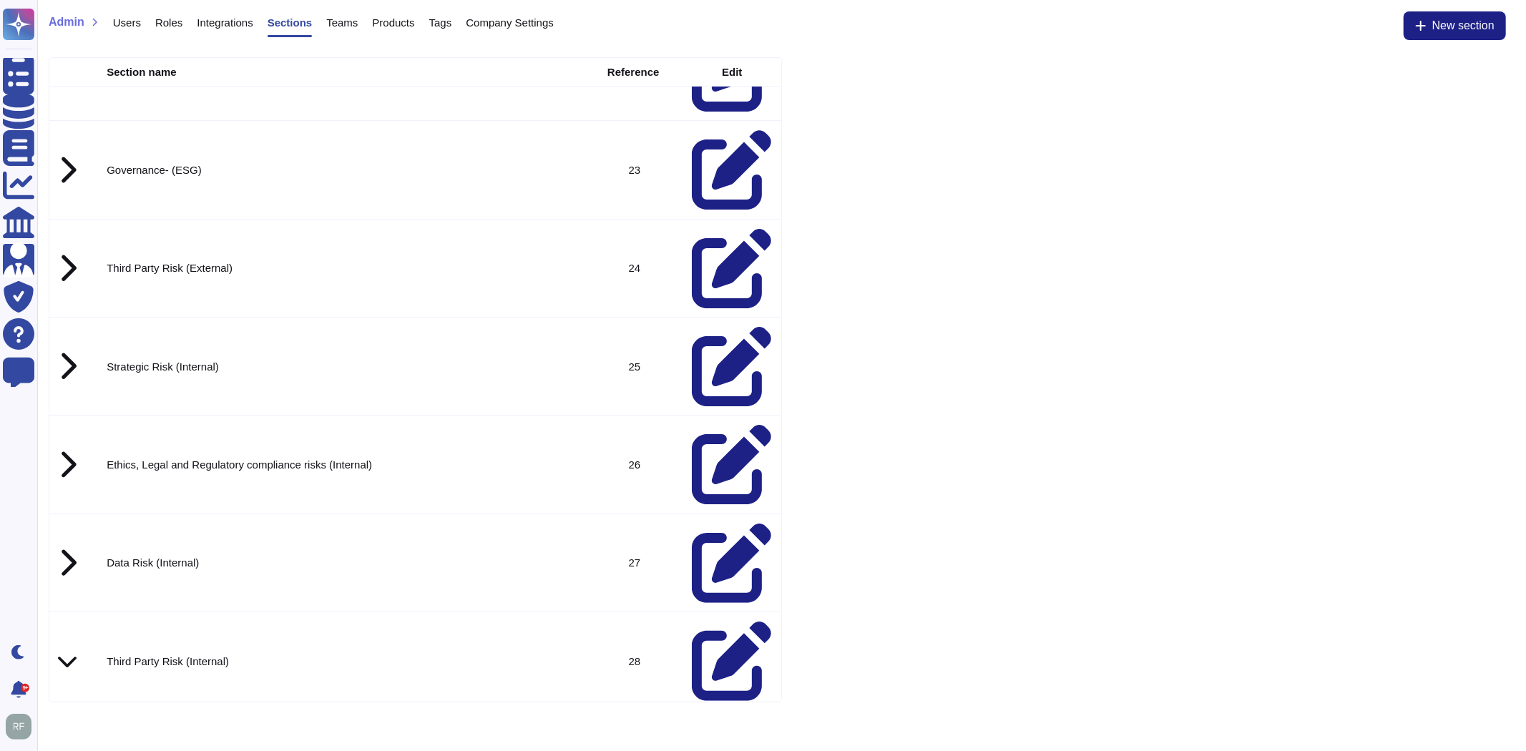
click at [927, 226] on div "Section name Reference Edit Environment 4 Ethics 7 CSR 8 Reporting 9 Diversity,…" at bounding box center [781, 379] width 1489 height 651
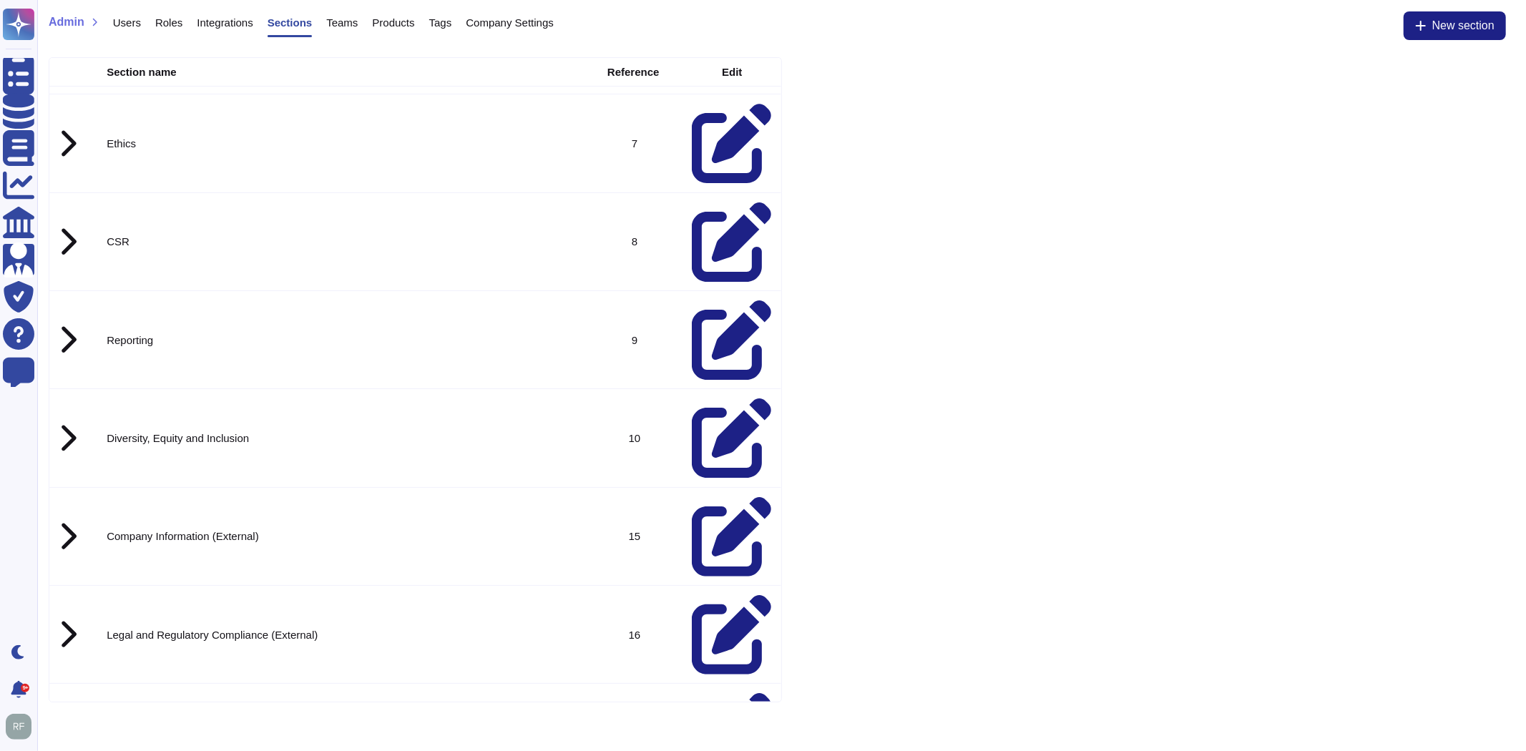
scroll to position [0, 0]
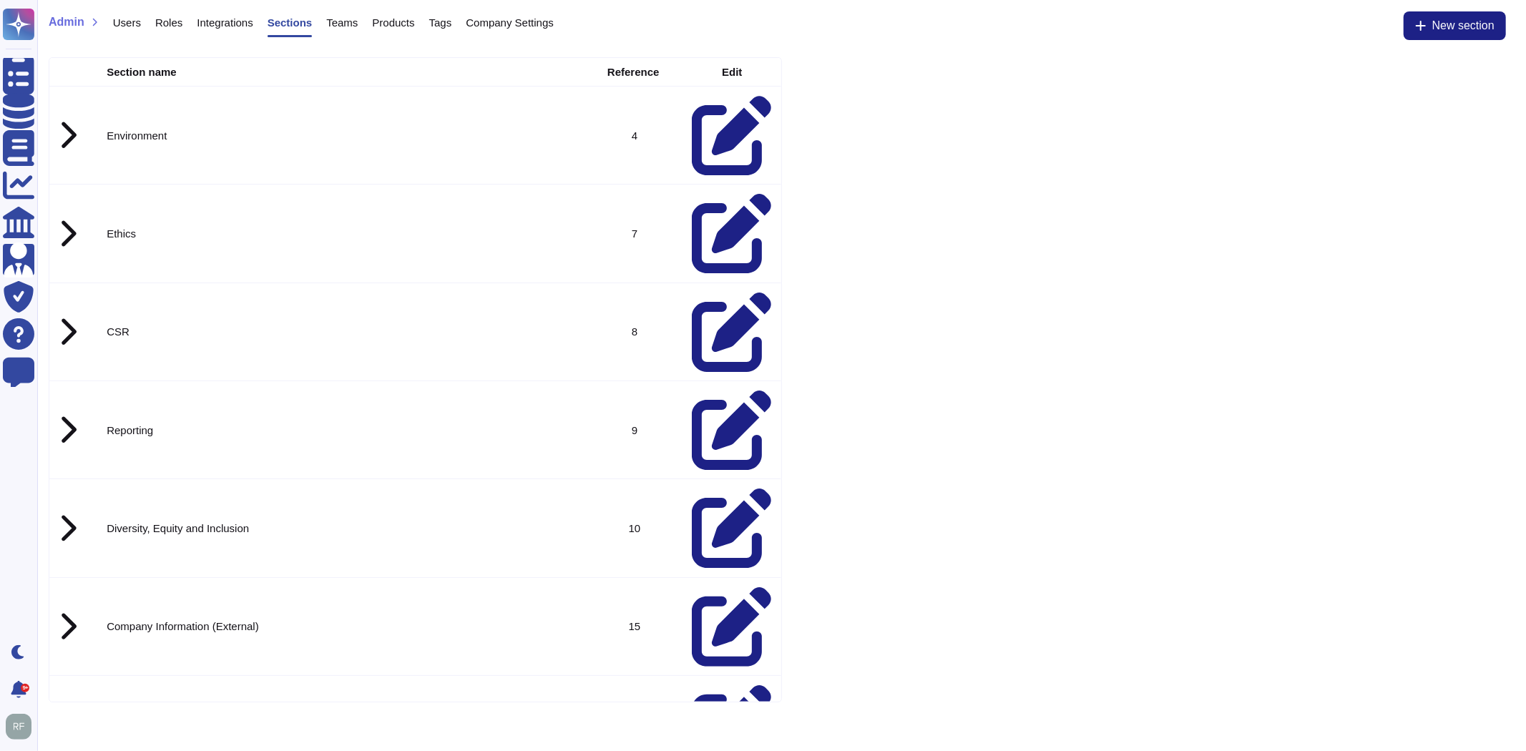
drag, startPoint x: 1138, startPoint y: 338, endPoint x: 649, endPoint y: 225, distance: 501.4
click at [1138, 338] on div "Section name Reference Edit Environment 4 Ethics 7 CSR 8 Reporting 9 Diversity,…" at bounding box center [781, 379] width 1489 height 651
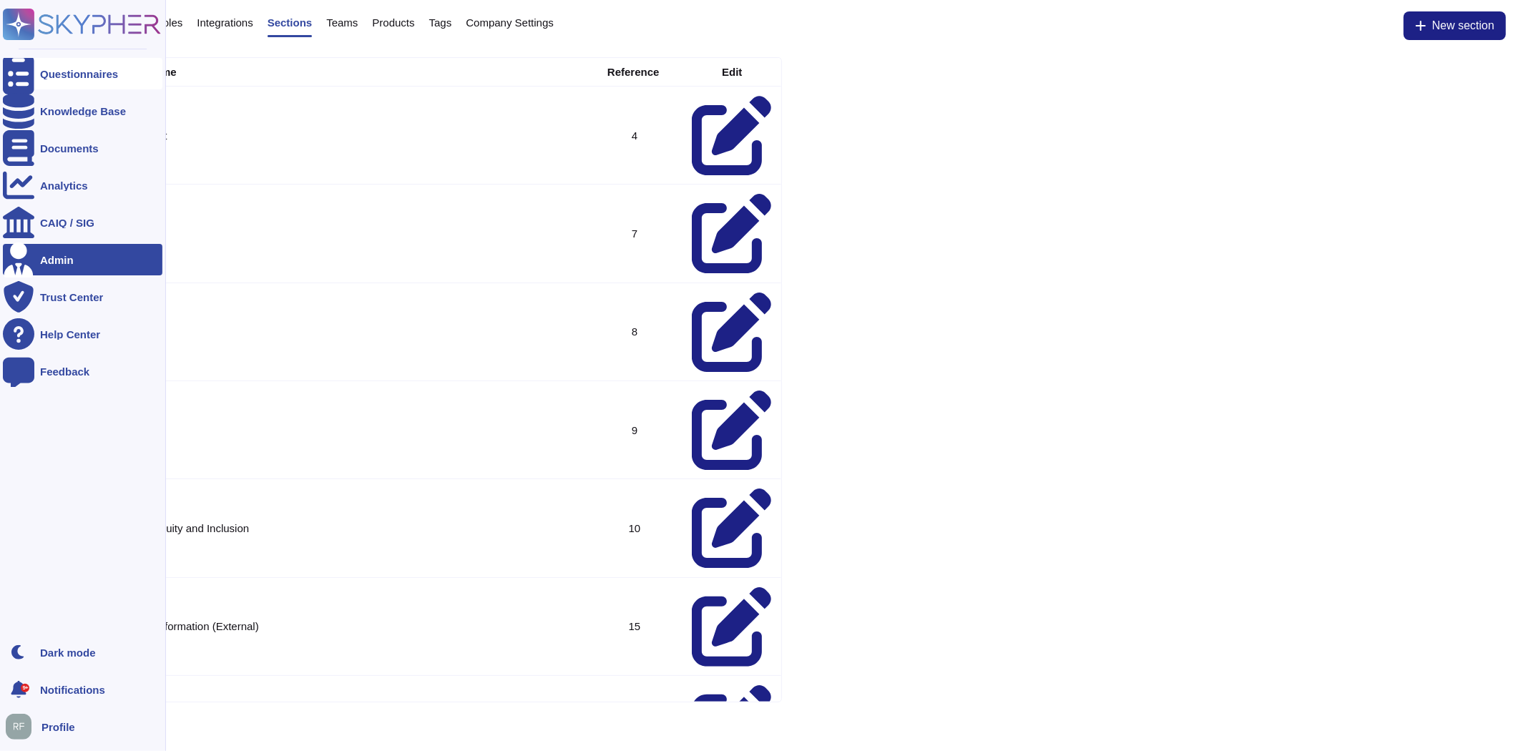
click at [4, 62] on div at bounding box center [18, 73] width 31 height 31
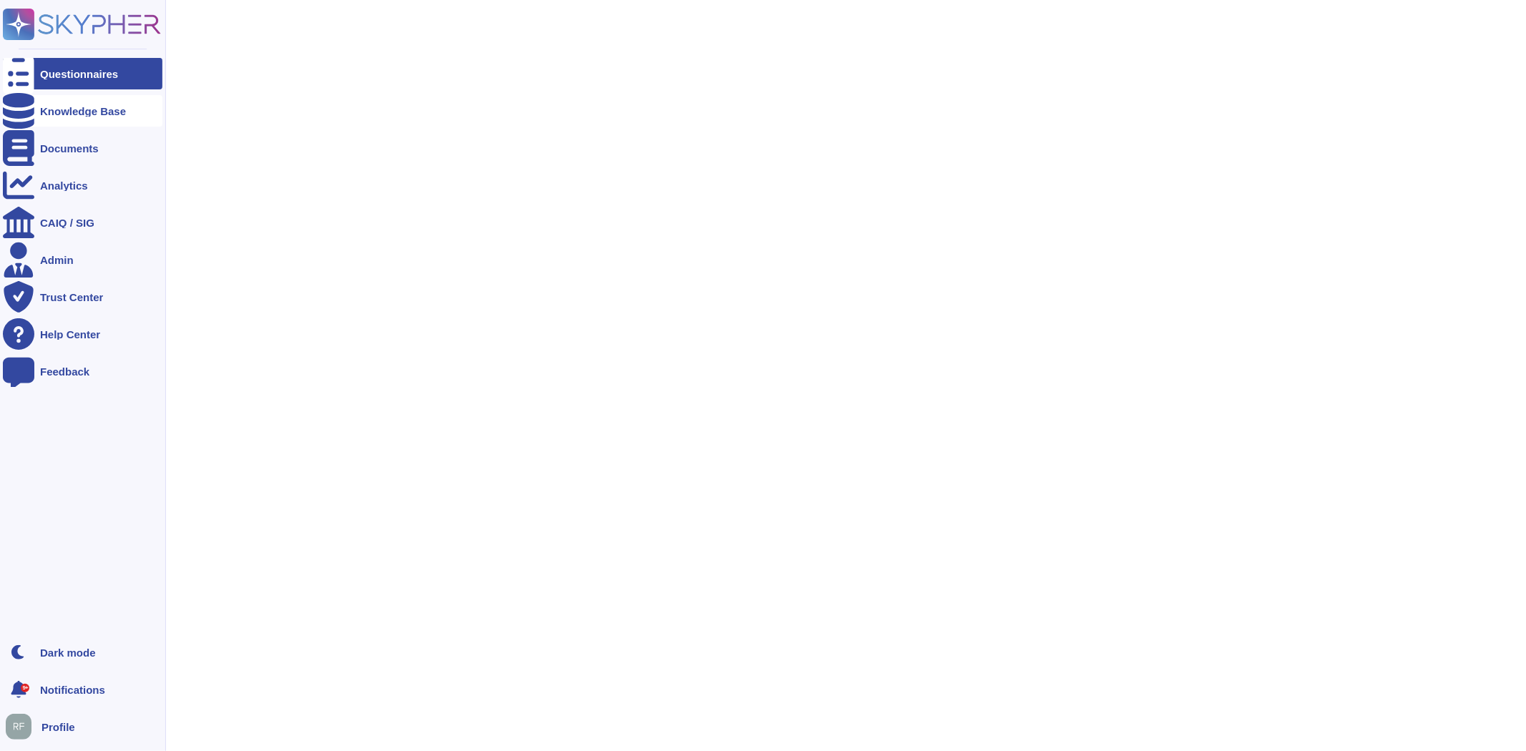
click at [74, 112] on div "Knowledge Base" at bounding box center [83, 111] width 86 height 11
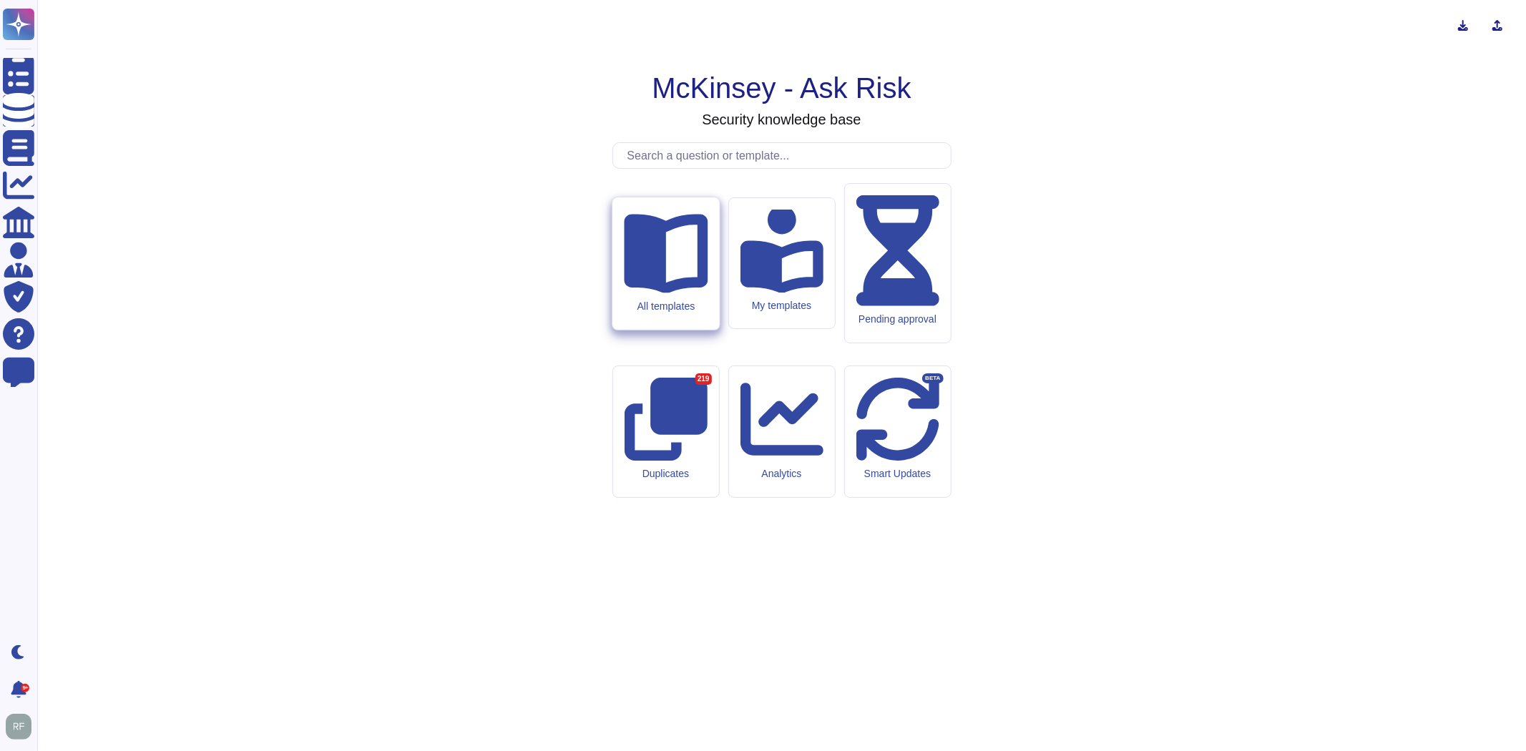
click at [677, 330] on div "All templates" at bounding box center [665, 263] width 107 height 132
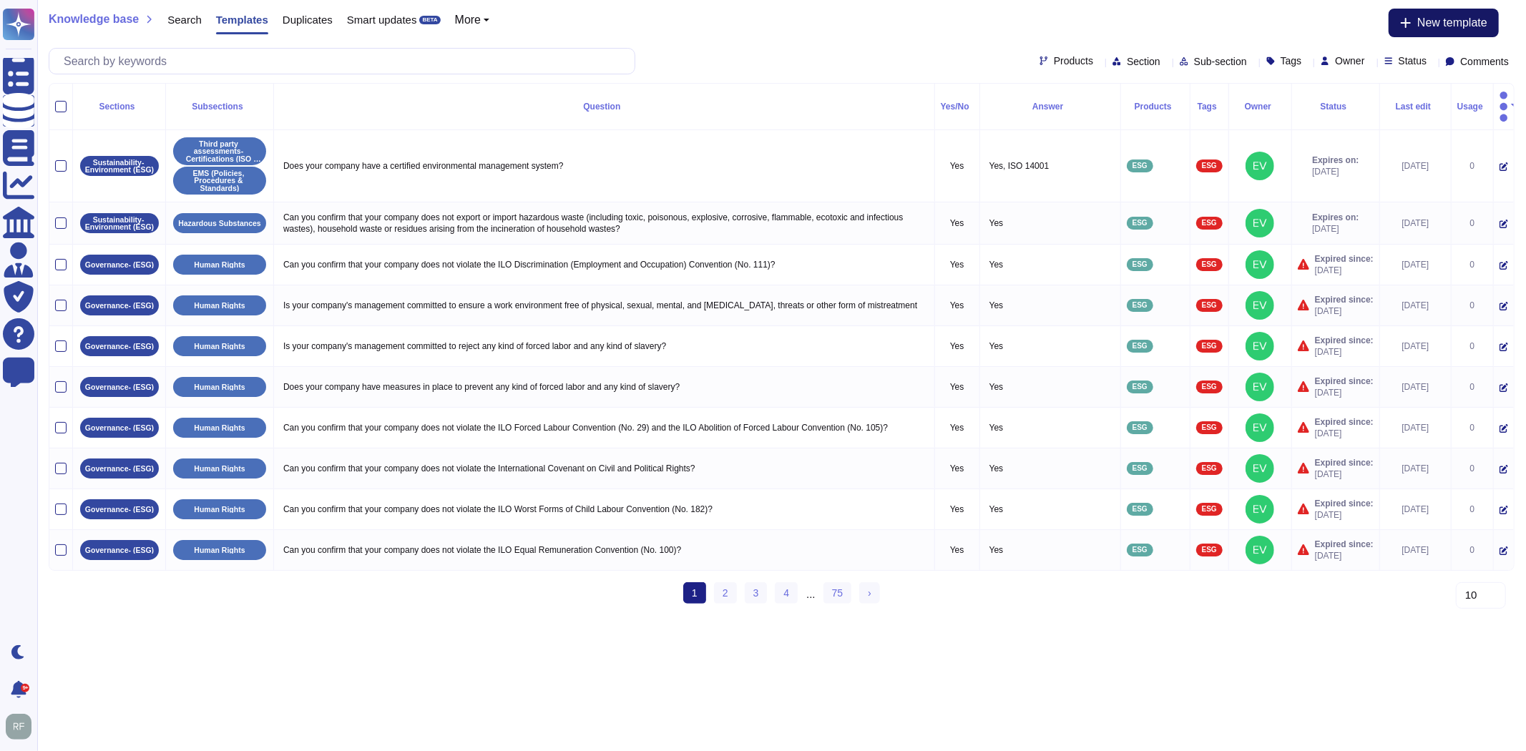
click at [1453, 31] on button "New template" at bounding box center [1443, 23] width 110 height 29
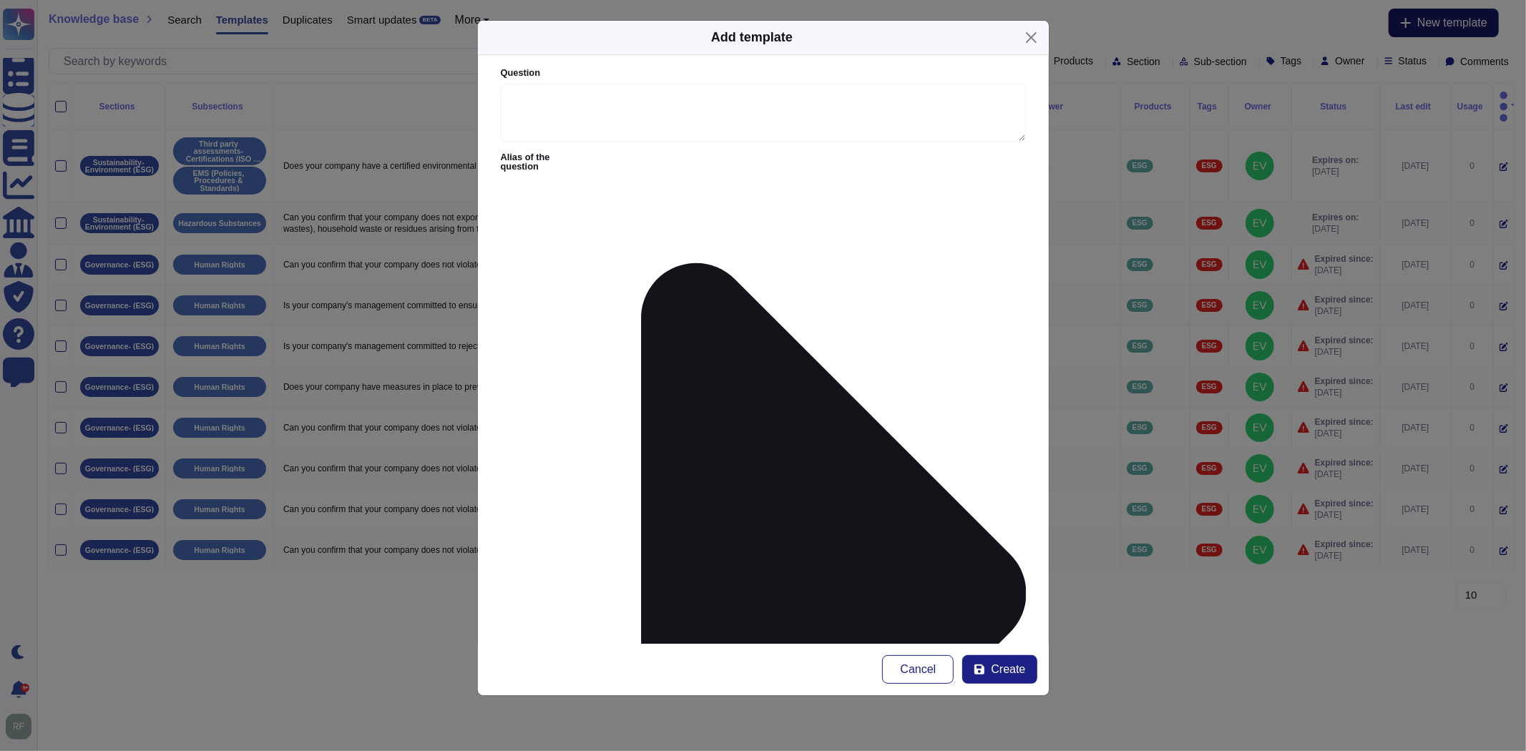
click at [639, 102] on textarea "Question" at bounding box center [763, 113] width 525 height 59
click at [666, 109] on textarea "Question" at bounding box center [763, 113] width 525 height 59
type textarea "How do I onboard a new supplier at the firm?"
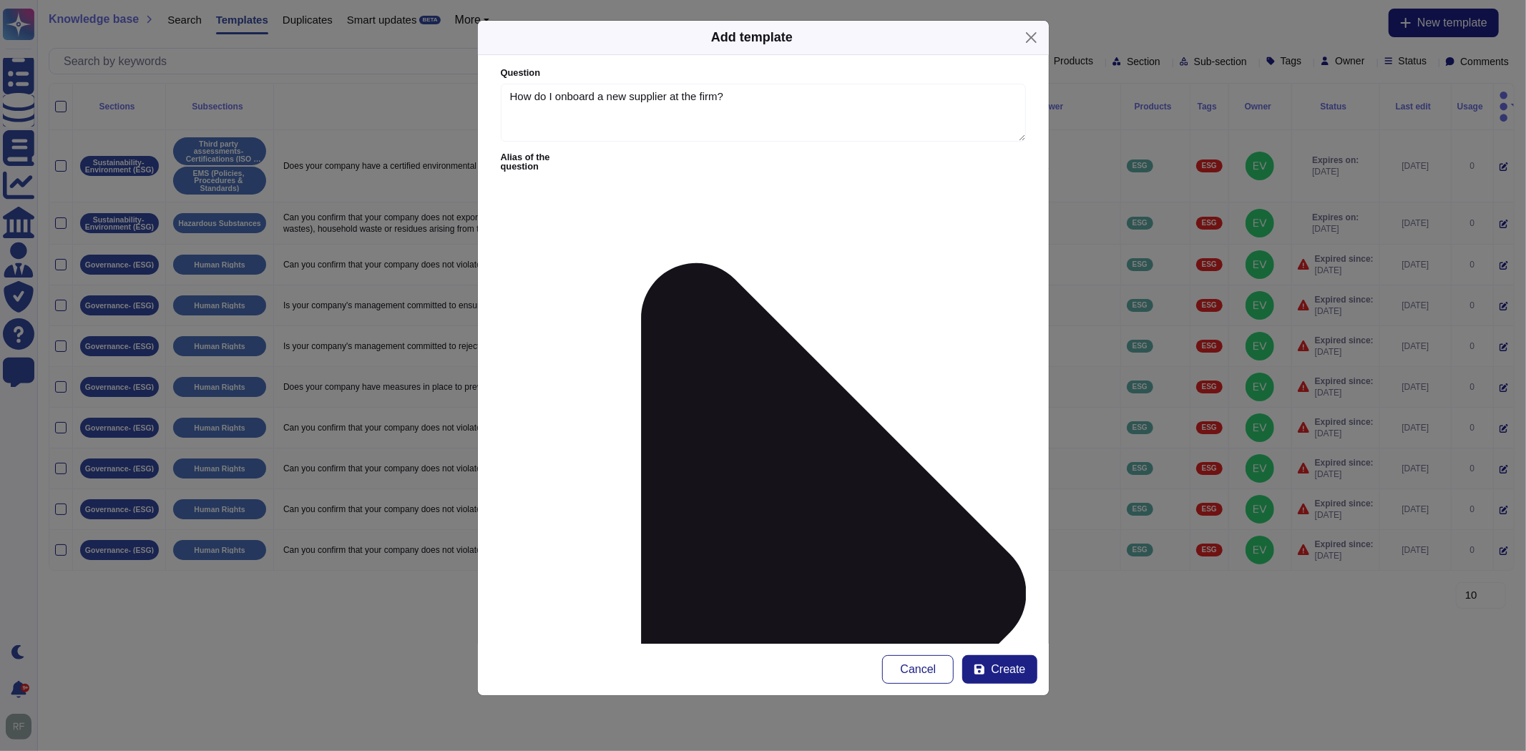
paste textarea "[URL][DOMAIN_NAME]"
paste textarea "ll suppliers must be submitted for onboarding in line with the Sustainable Proc…"
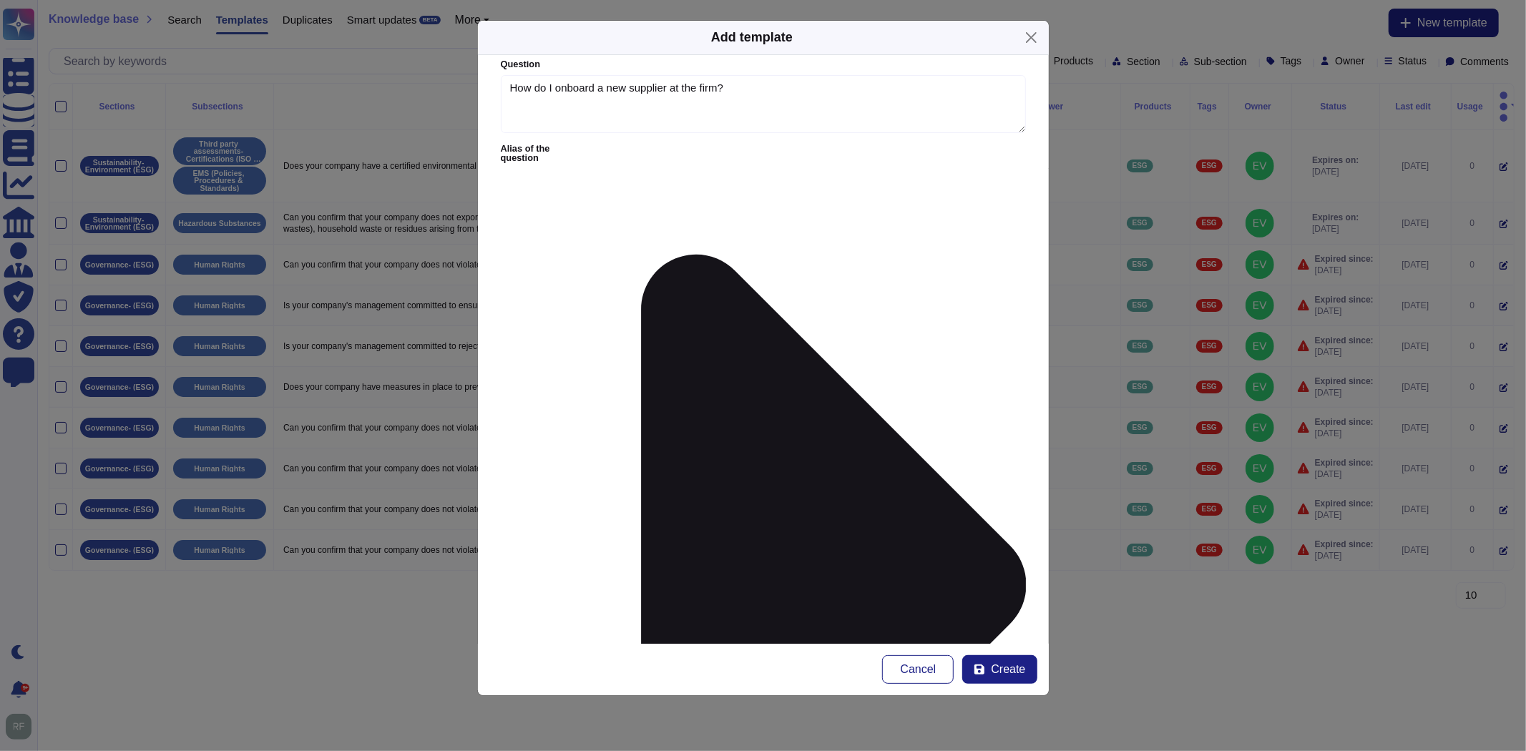
scroll to position [13, 0]
drag, startPoint x: 718, startPoint y: 240, endPoint x: 685, endPoint y: 223, distance: 37.4
paste textarea "party/supplier/[DOMAIN_NAME]?#search"
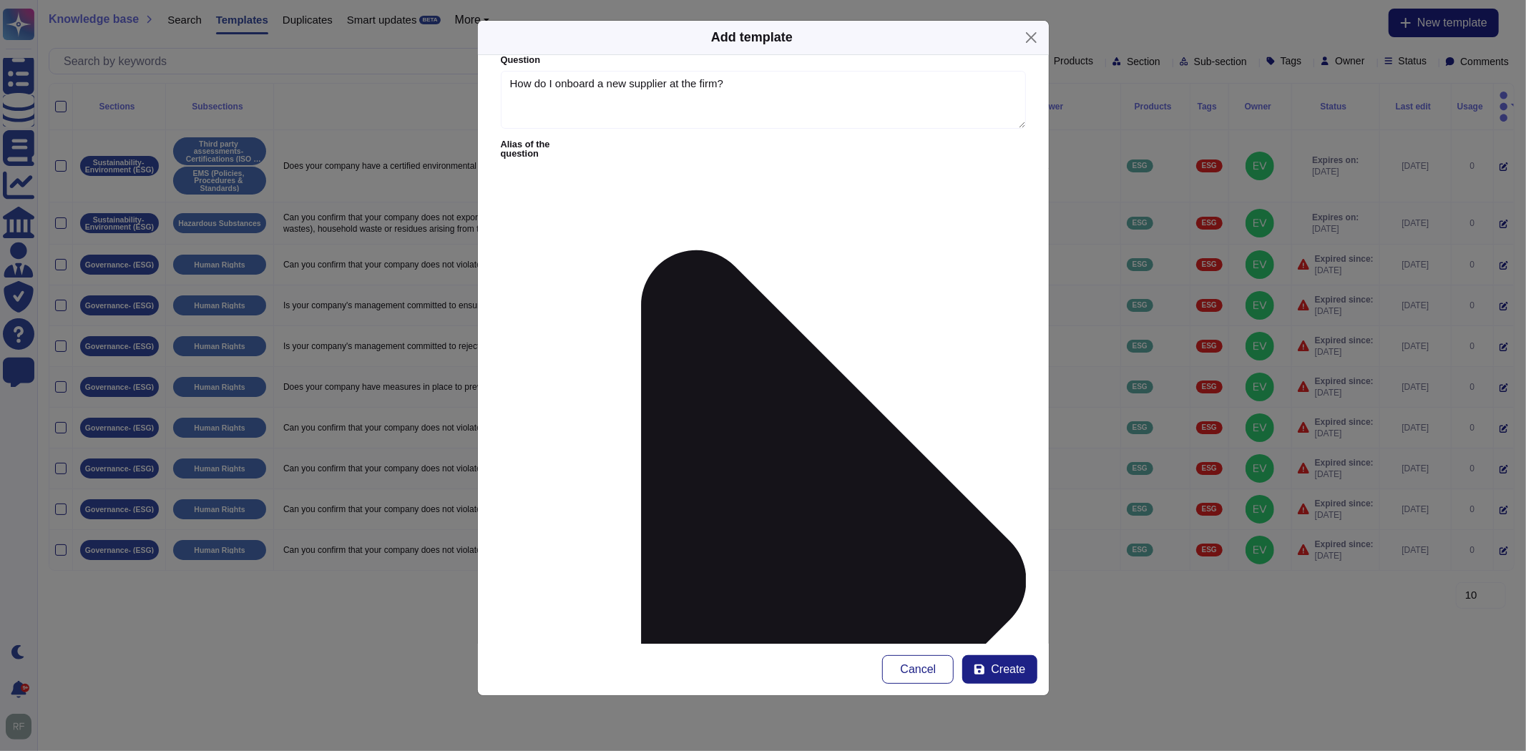
type textarea "Guidance: All suppliers must be submitted for onboarding in line with the Susta…"
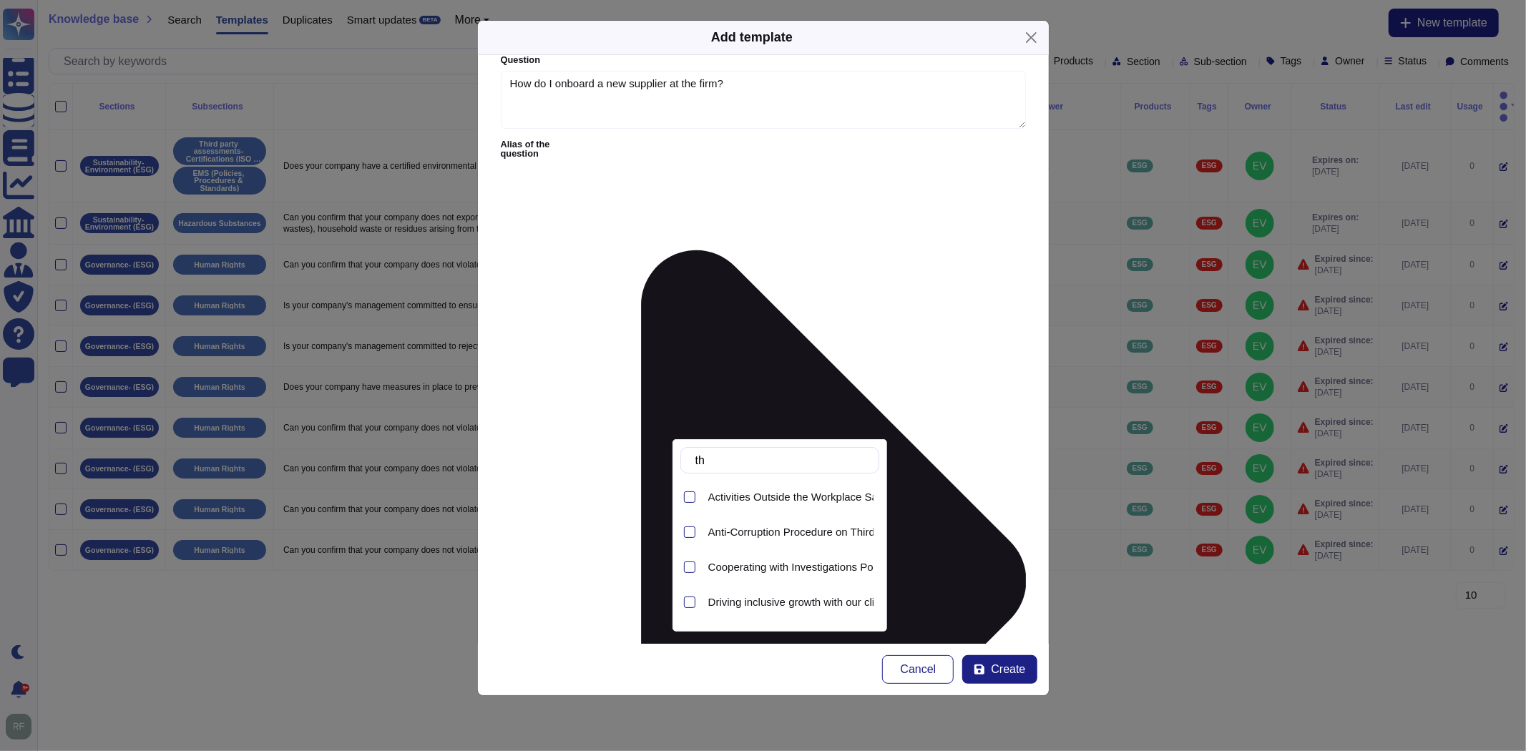
type input "t"
type input "sustai"
click at [792, 569] on span "Sustainable Procurement and Responsible Buying Policy" at bounding box center [843, 568] width 271 height 13
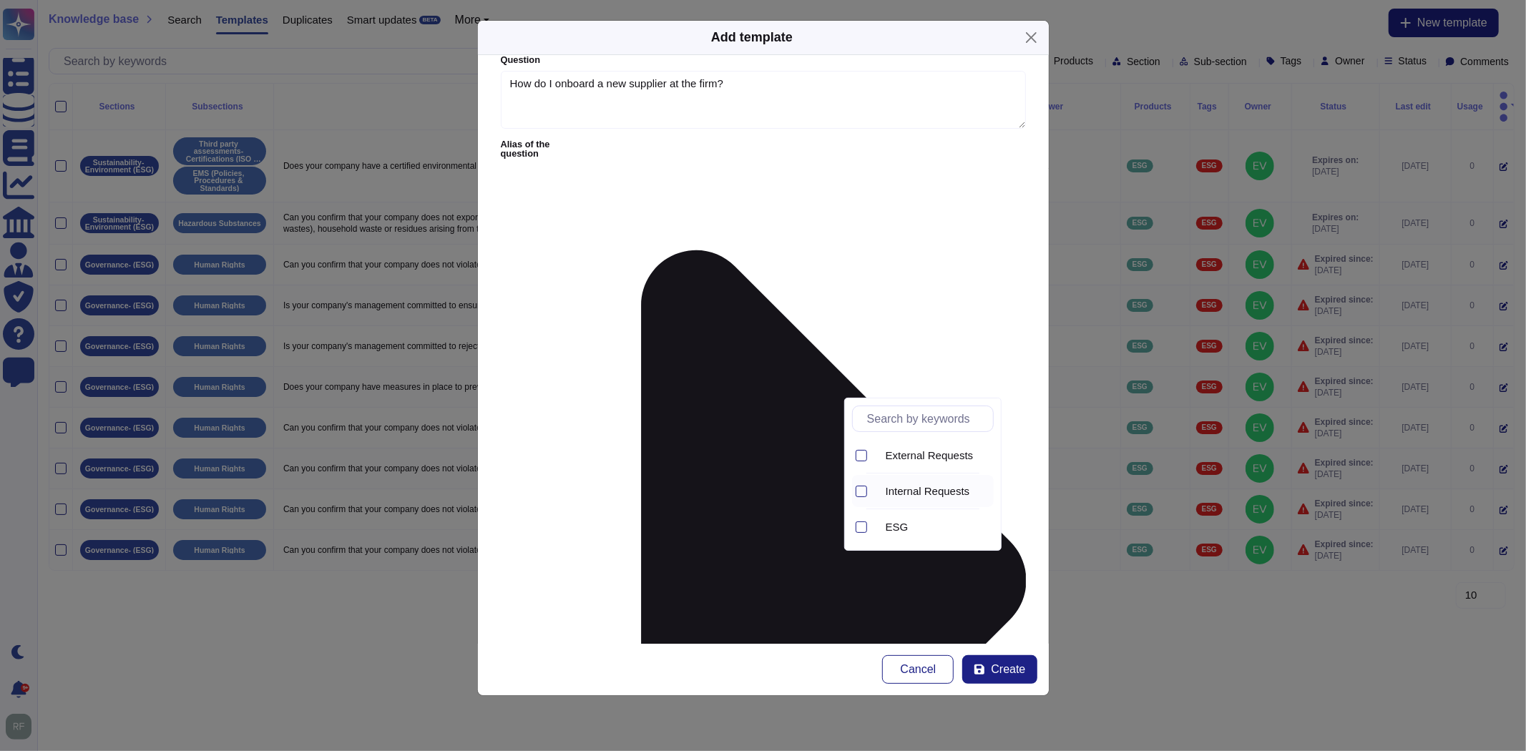
click at [899, 491] on span "Internal Requests" at bounding box center [928, 491] width 84 height 13
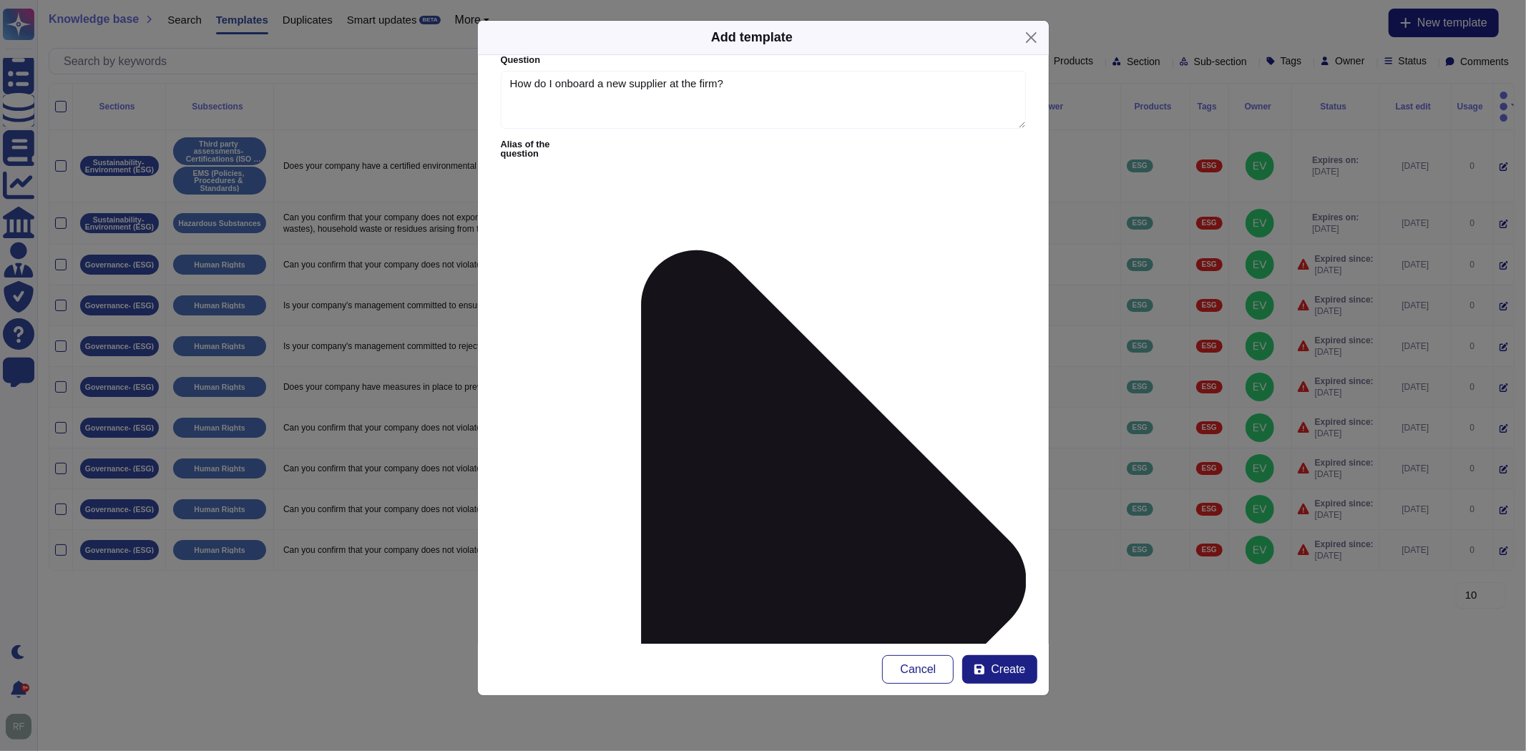
type input "Opti"
click at [587, 449] on span "Optimize" at bounding box center [575, 455] width 42 height 13
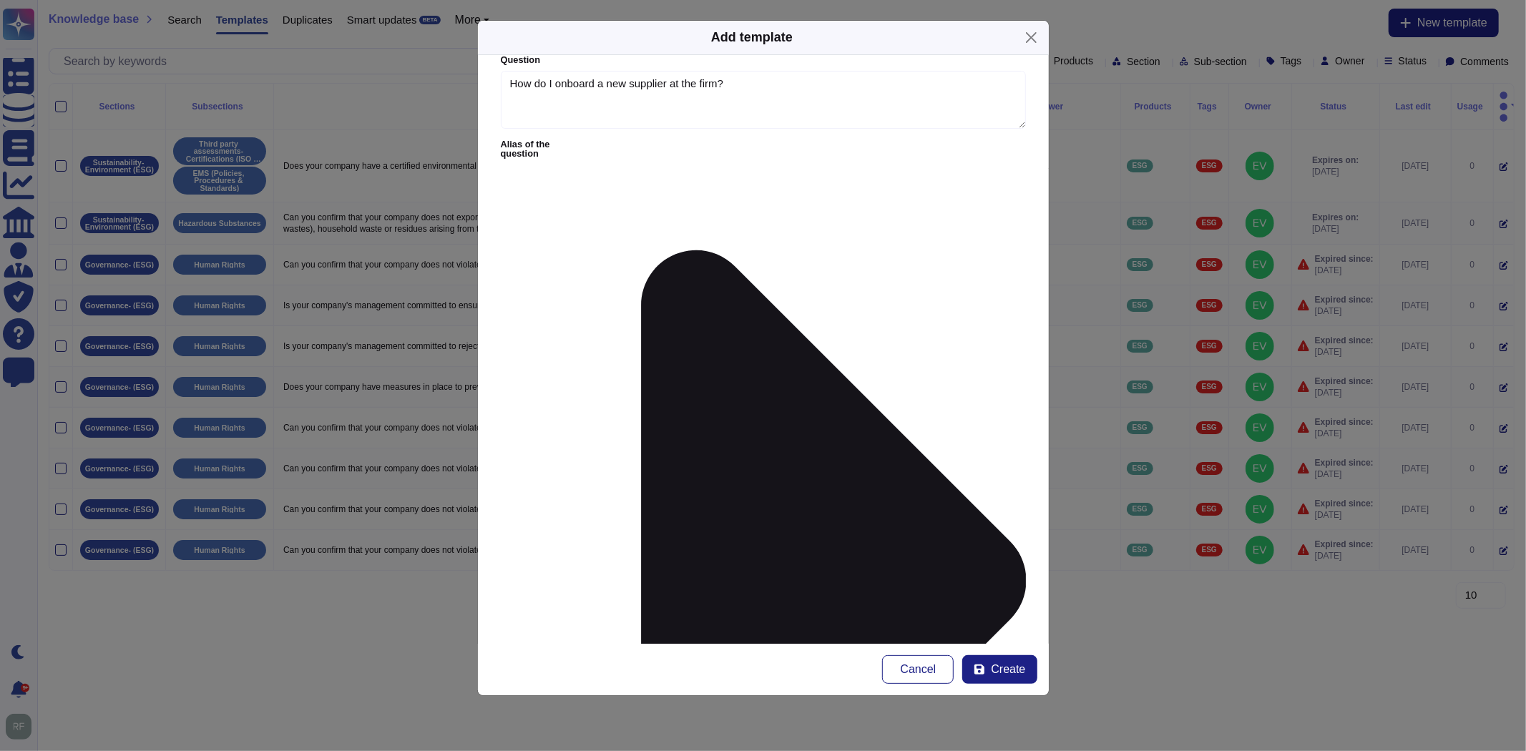
type input "Suppl"
click at [575, 458] on span "Supplier Risk" at bounding box center [585, 455] width 63 height 13
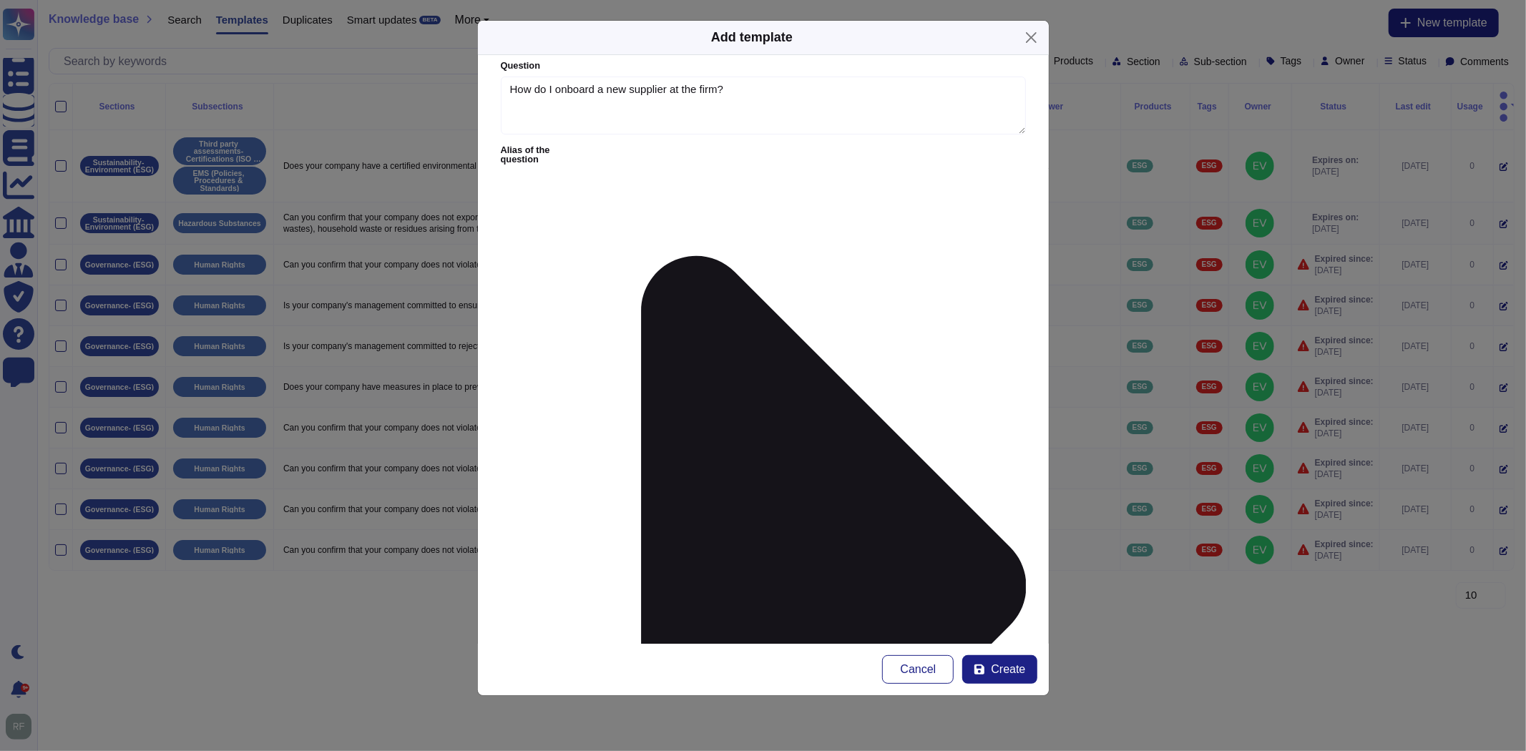
scroll to position [13, 0]
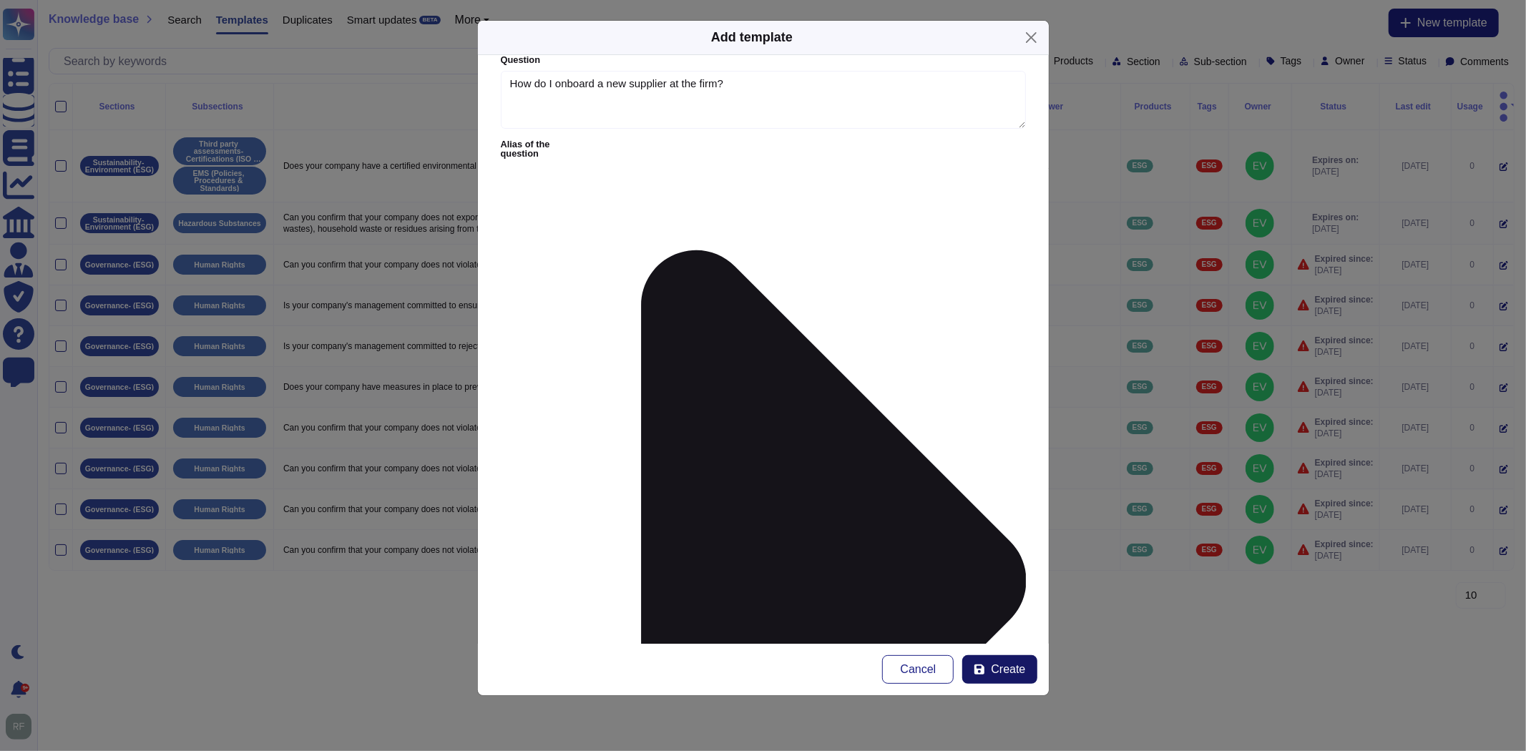
click at [996, 672] on span "Create" at bounding box center [1008, 669] width 34 height 11
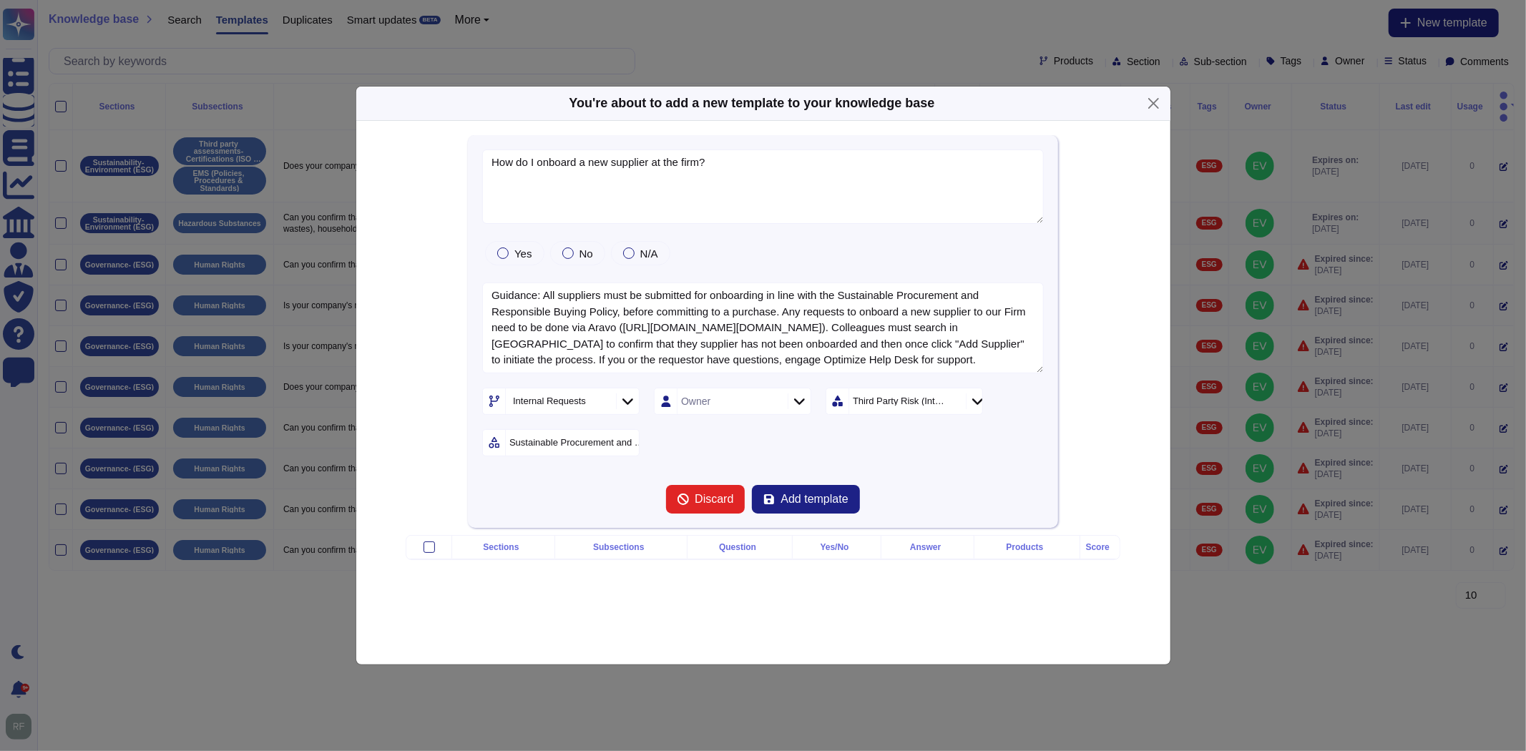
type textarea "How do I onboard a new supplier at the firm?"
type textarea "Guidance: All suppliers must be submitted for onboarding in line with the Susta…"
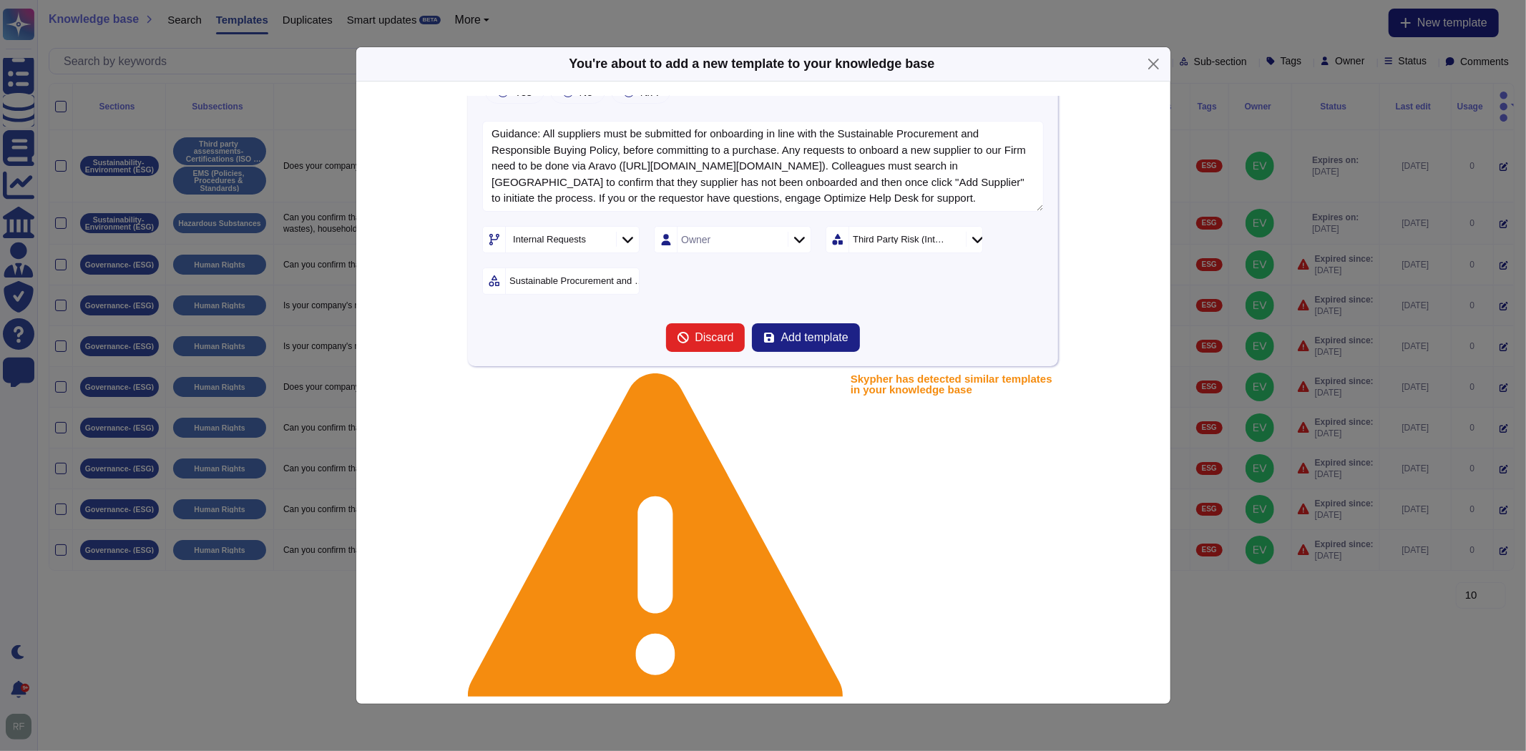
scroll to position [29, 0]
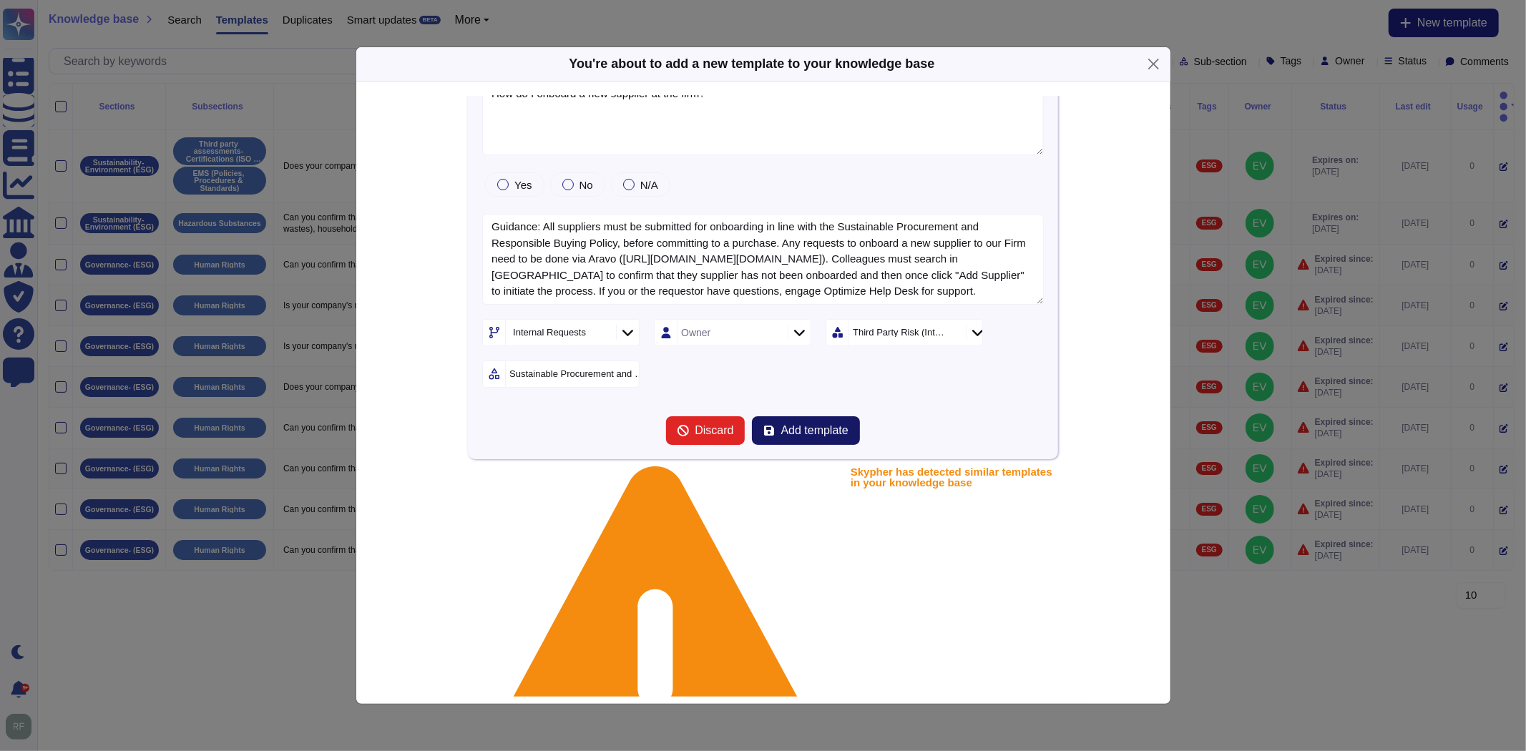
click at [820, 431] on span "Add template" at bounding box center [813, 430] width 67 height 11
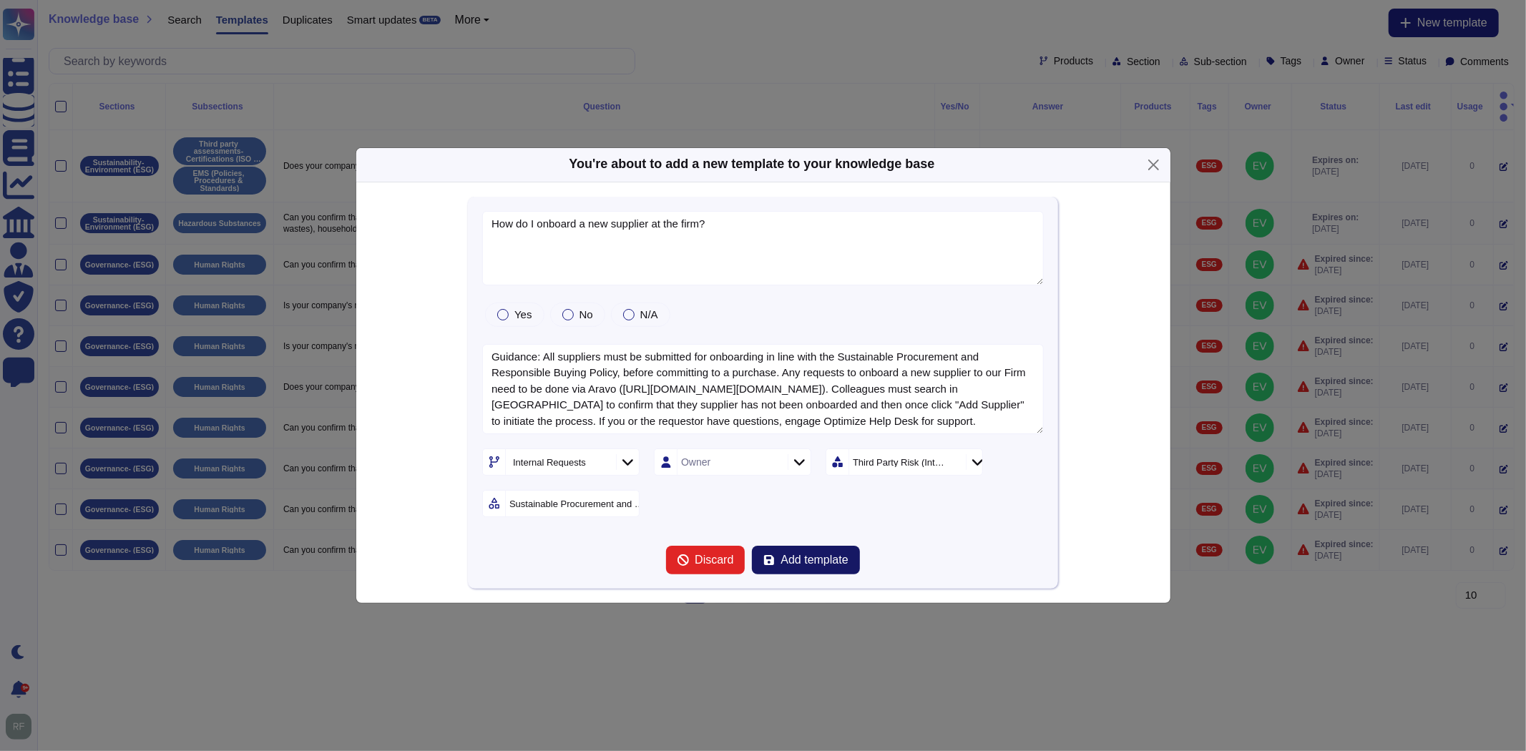
scroll to position [0, 0]
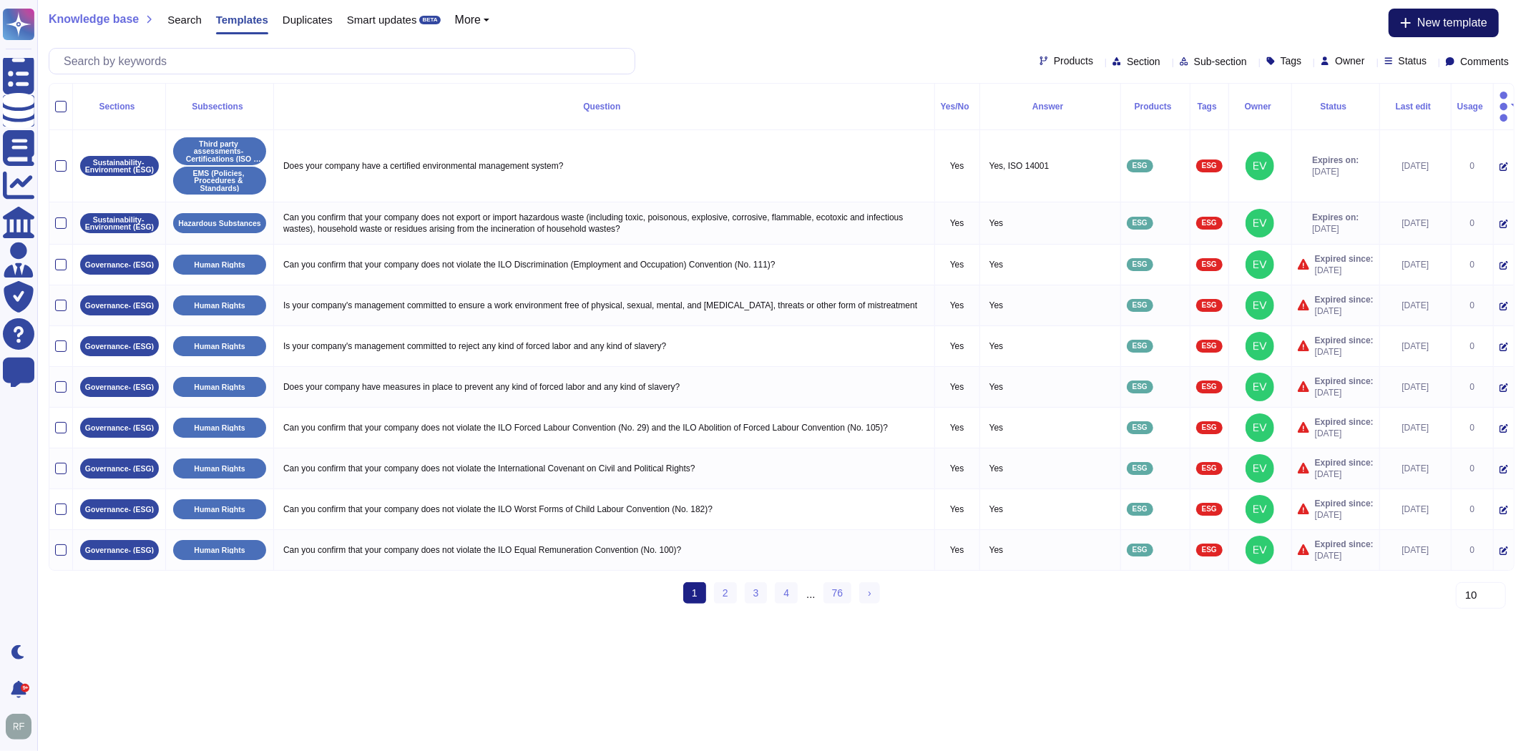
click at [1420, 17] on span "New template" at bounding box center [1452, 22] width 70 height 11
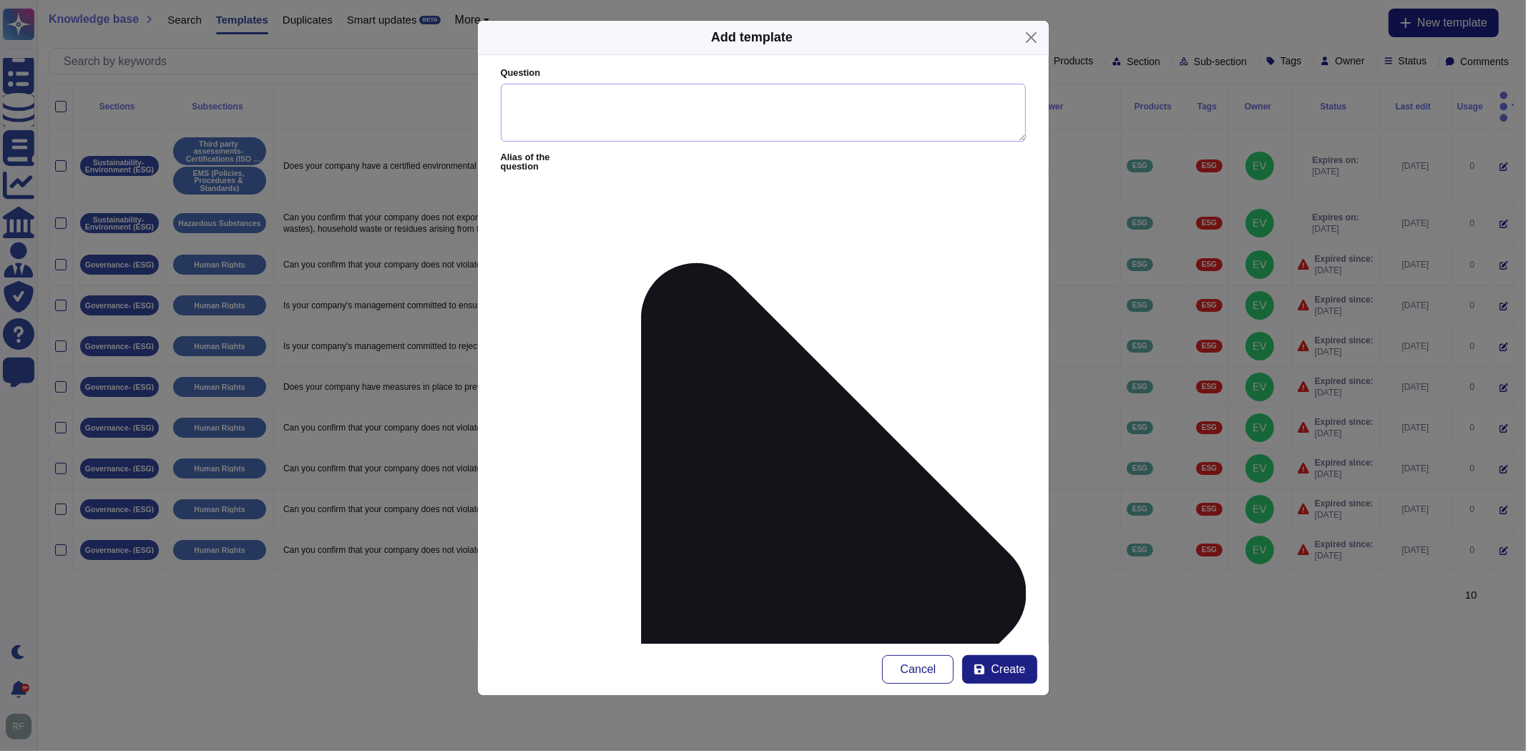
click at [811, 103] on textarea "Question" at bounding box center [763, 113] width 525 height 59
type textarea "How do I register a new product?"
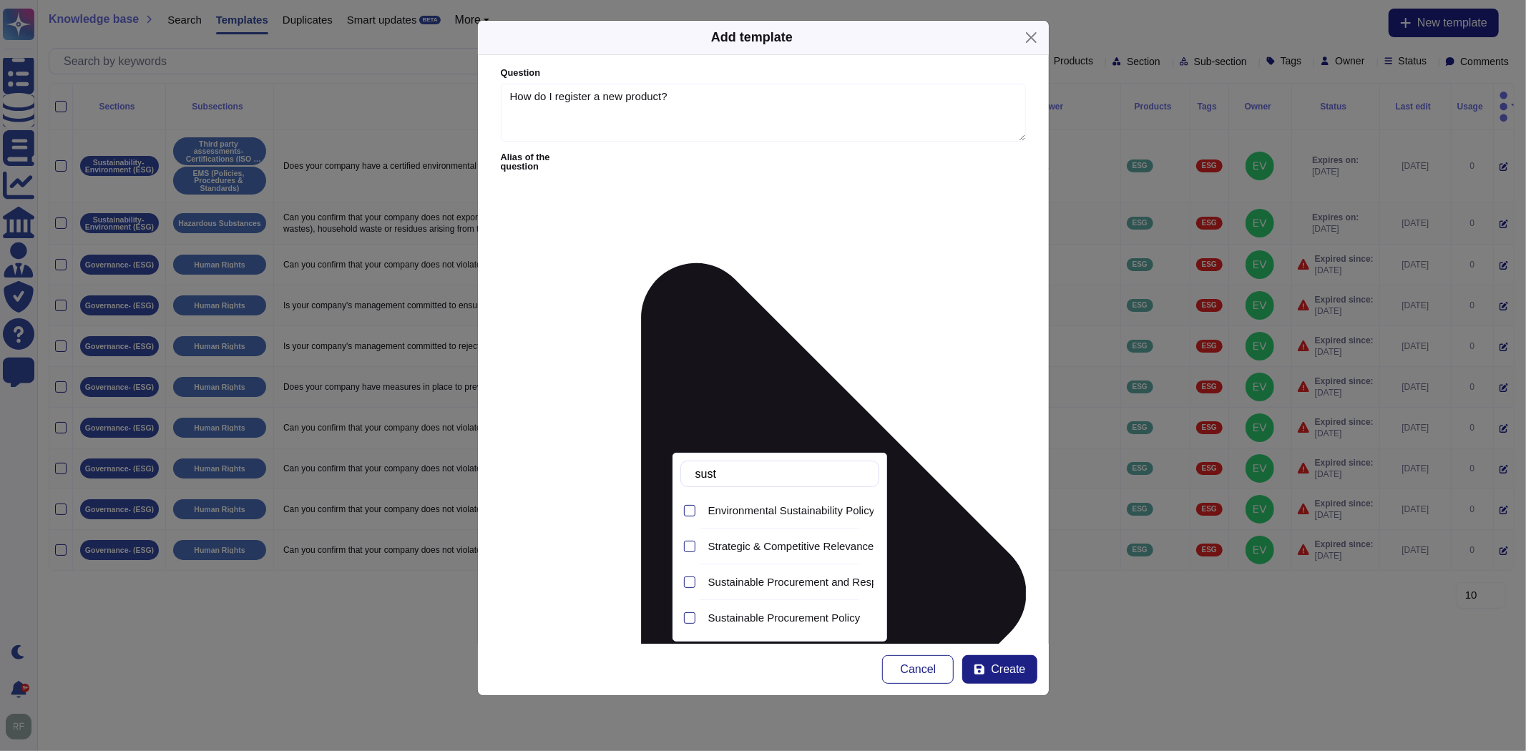
type input "susta"
click at [784, 576] on span "Sustainable Procurement and Responsible Buying Policy" at bounding box center [843, 582] width 271 height 13
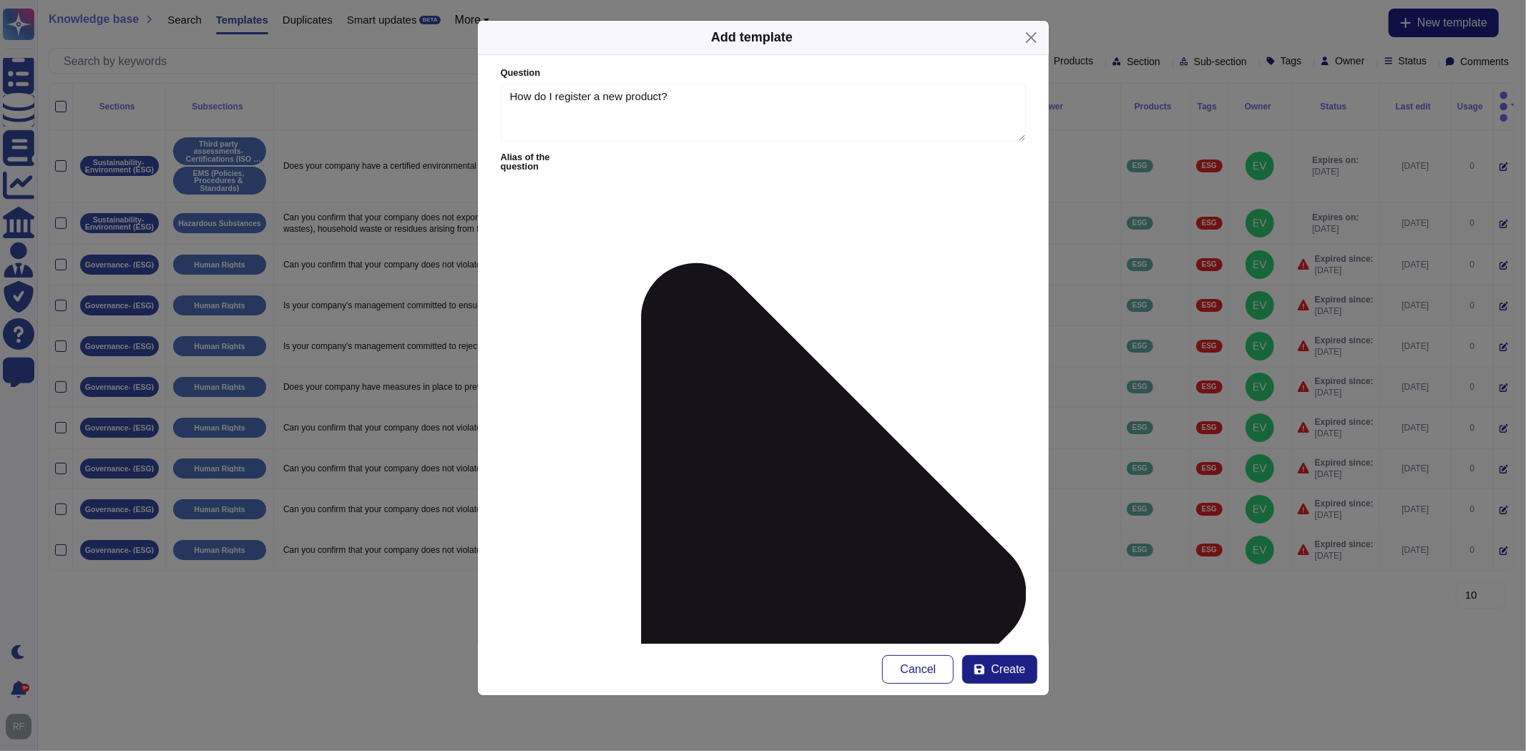
type input "prod"
click at [578, 471] on span "Tech Product Risk" at bounding box center [597, 469] width 87 height 13
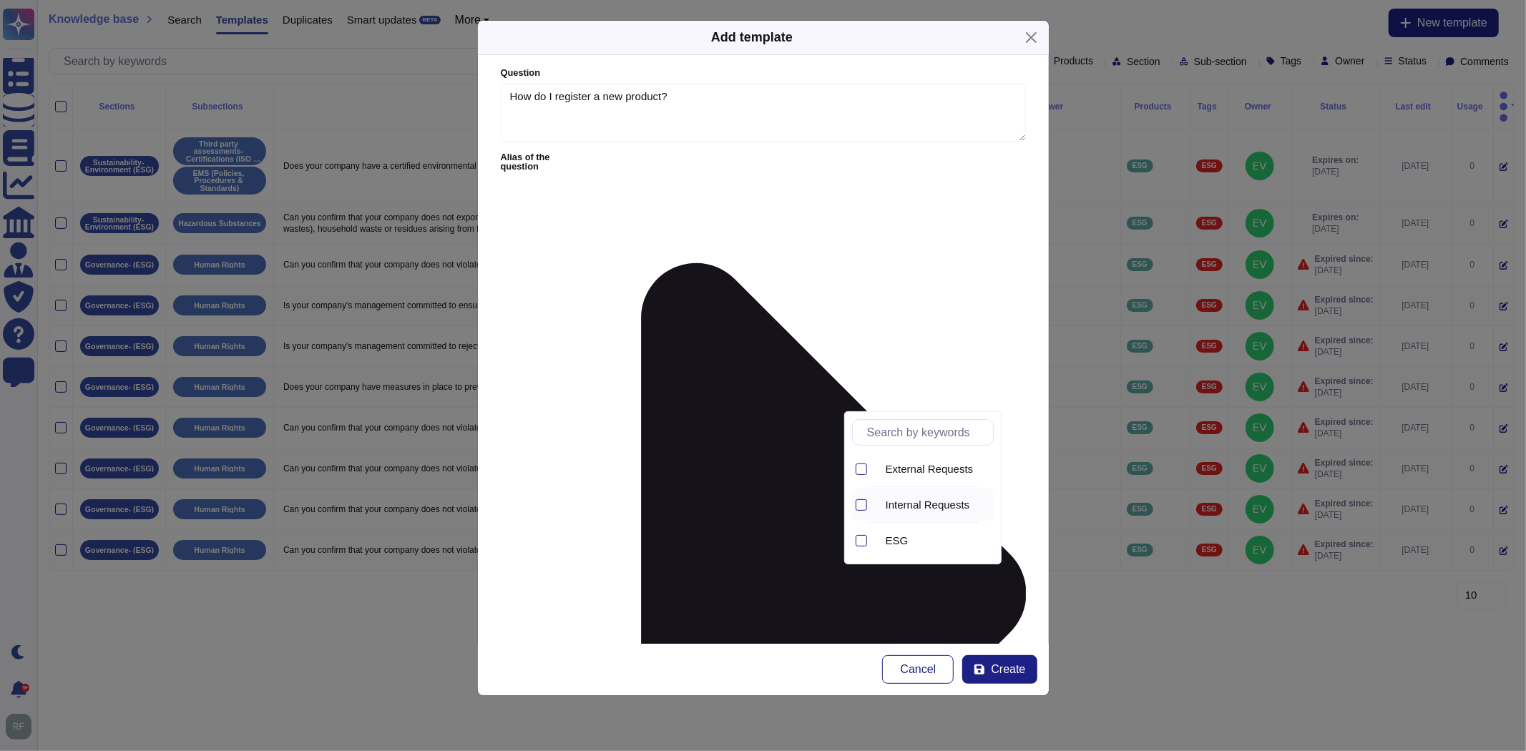
click at [912, 503] on span "Internal Requests" at bounding box center [928, 505] width 84 height 13
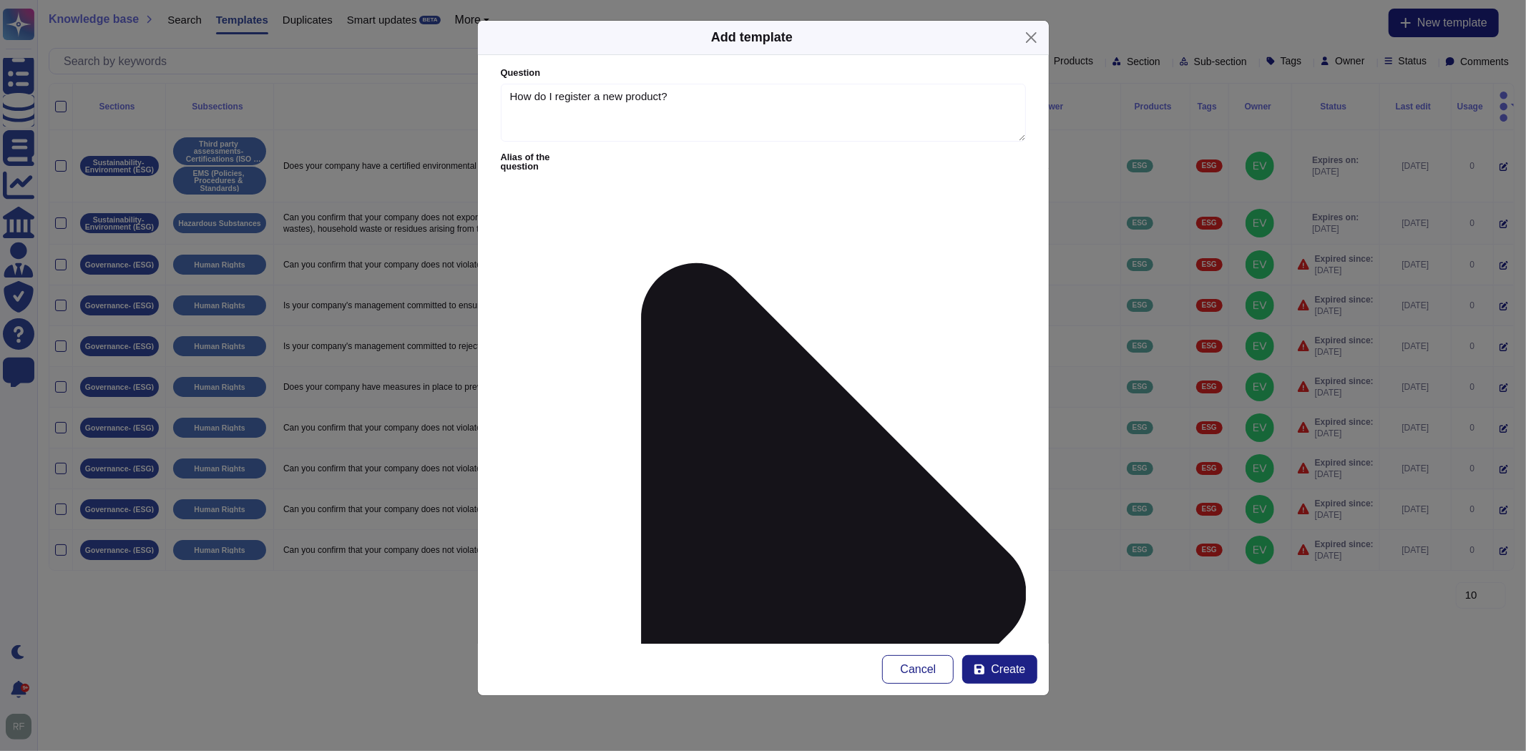
click at [766, 328] on form "Question How do I register a new product? Alias of the question Answer Yes/No Y…" at bounding box center [763, 349] width 571 height 589
paste textarea "[URL][DOMAIN_NAME]"
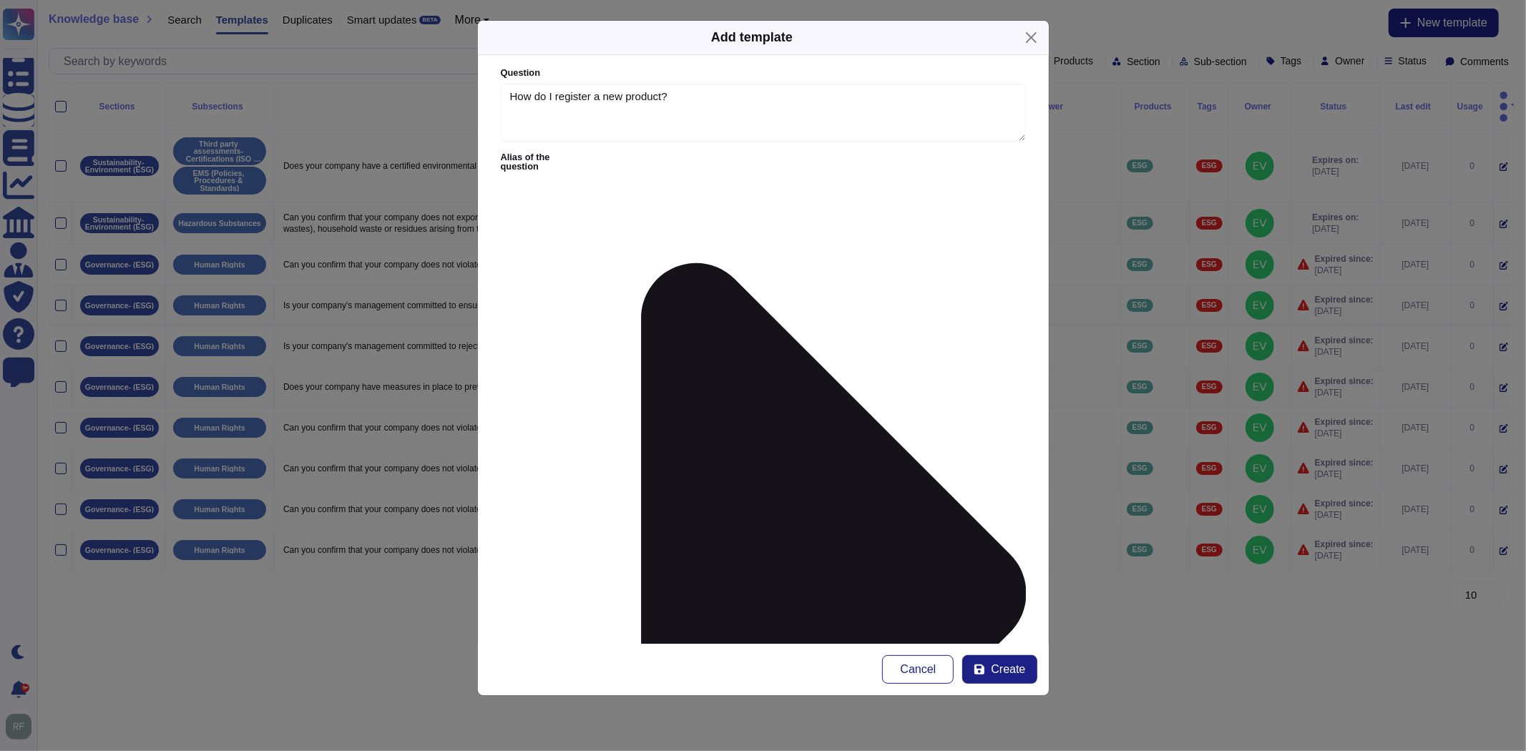
paste textarea "#my-product-portal Slack channel"
type textarea "Guidance: Any requests to register a new product can be facilitated via the My …"
click at [1006, 664] on span "Create" at bounding box center [1008, 669] width 34 height 11
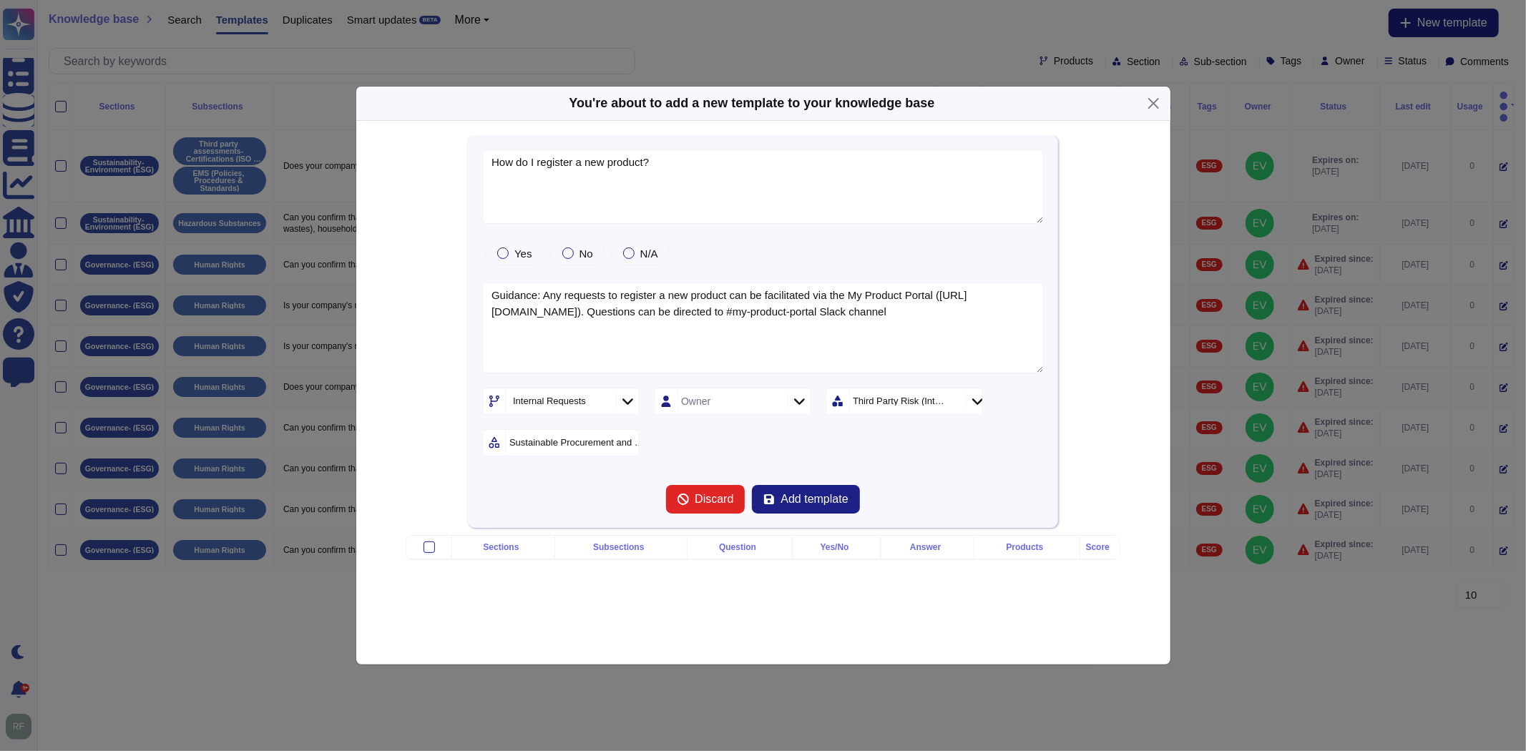
type textarea "How do I register a new product?"
type textarea "Guidance: Any requests to register a new product can be facilitated via the My …"
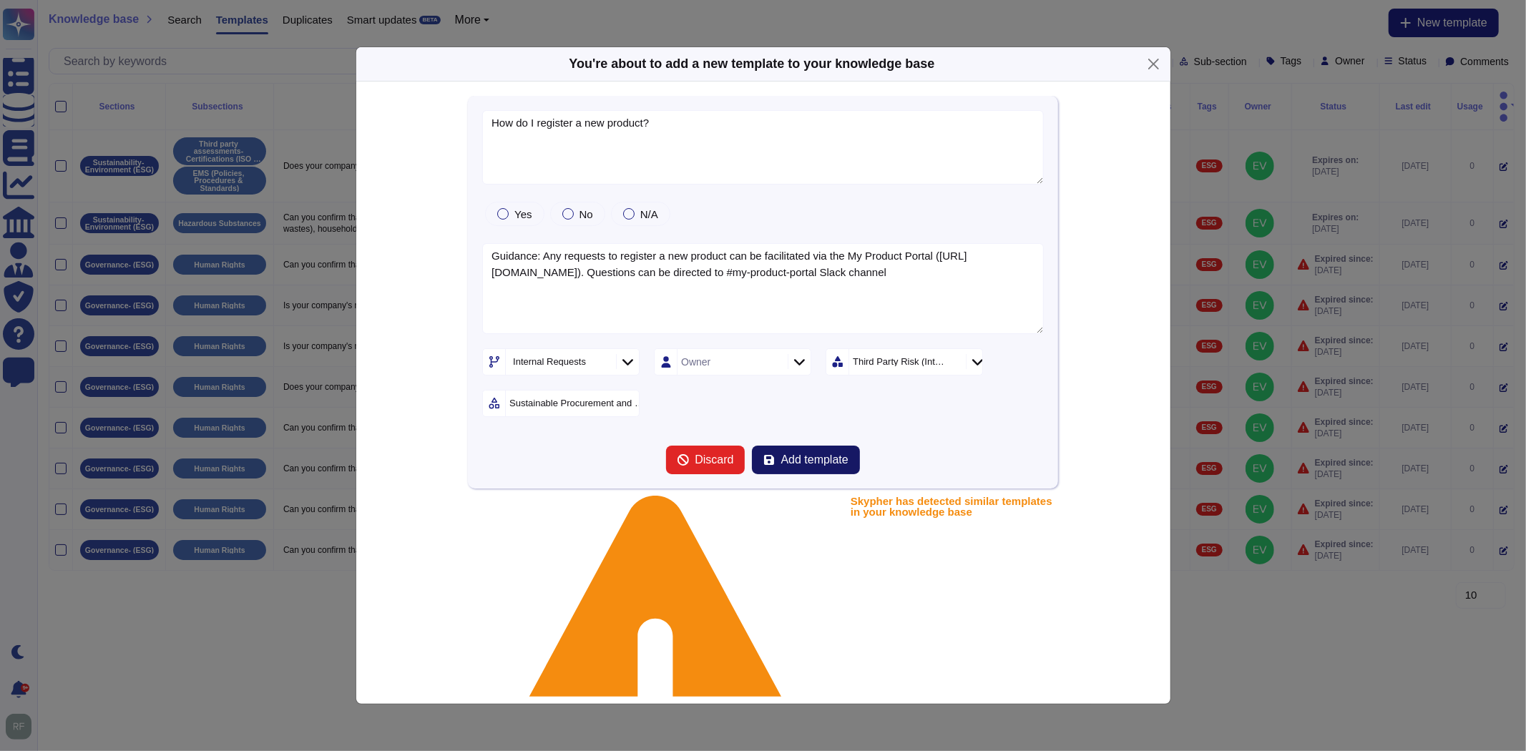
click at [814, 465] on span "Add template" at bounding box center [813, 459] width 67 height 11
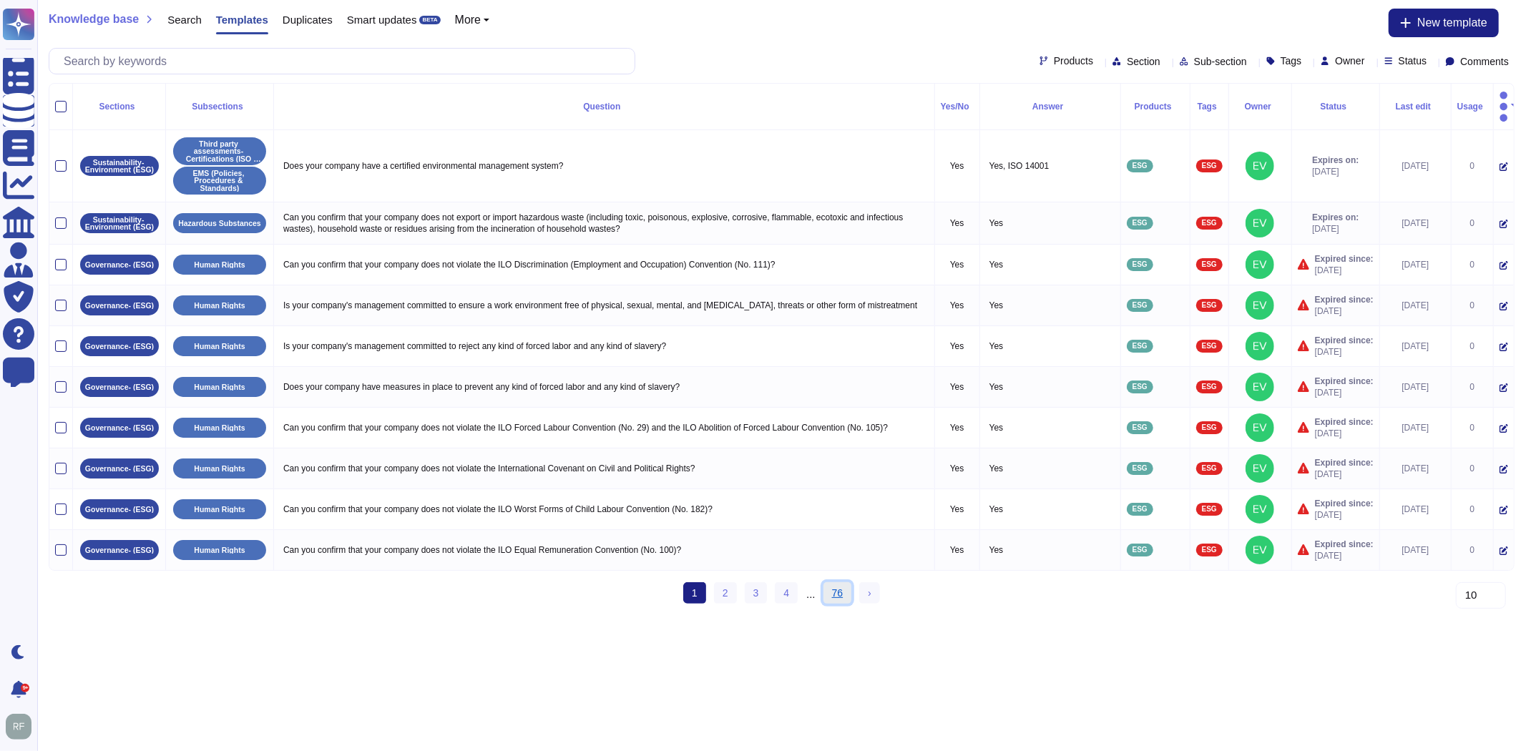
click at [830, 589] on link "76" at bounding box center [837, 592] width 29 height 21
